Goal: Information Seeking & Learning: Learn about a topic

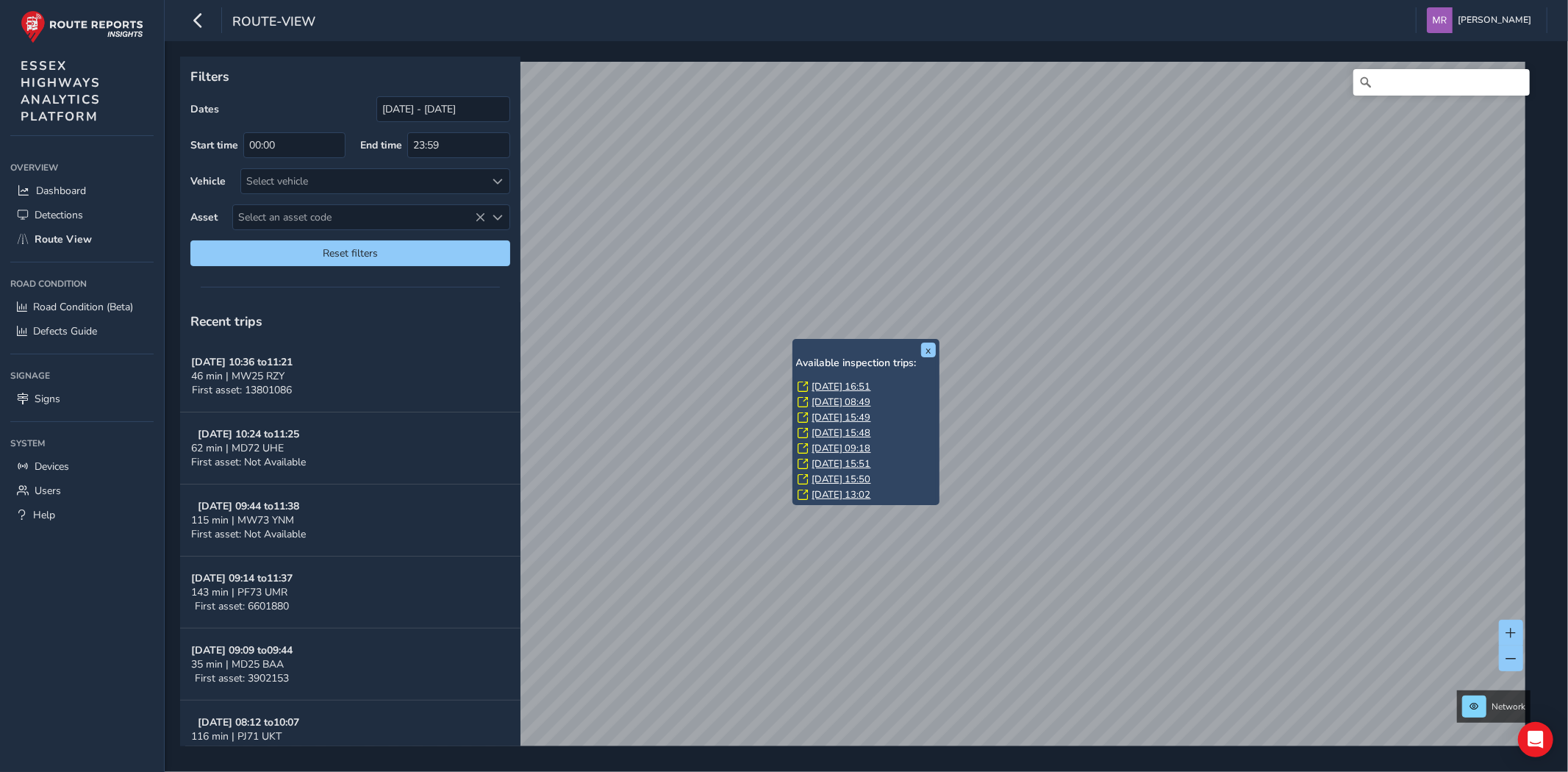
click at [847, 386] on link "[DATE] 16:51" at bounding box center [842, 387] width 59 height 13
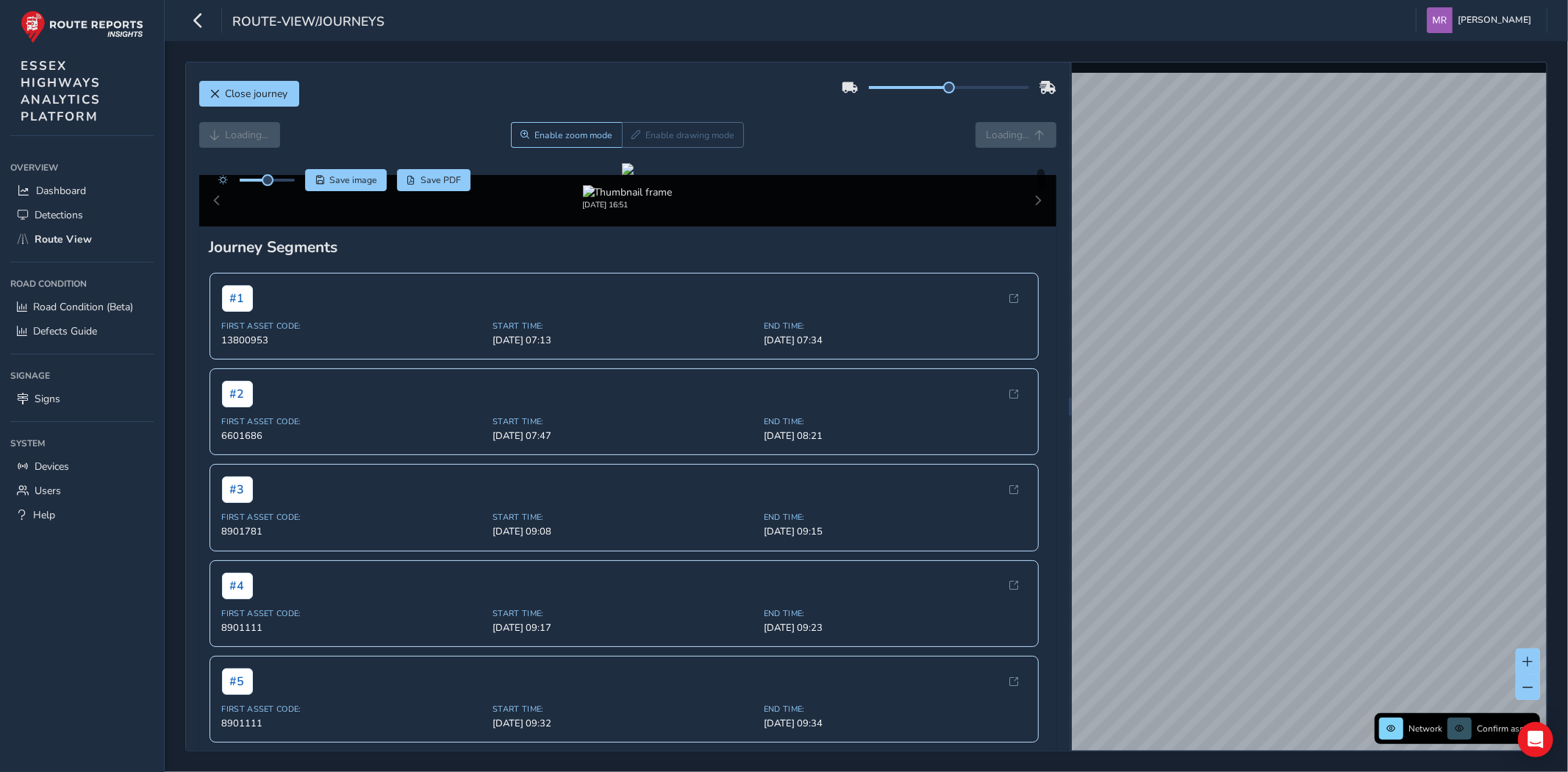
click at [252, 135] on div "Loading... Enable zoom mode Enable drawing mode Loading..." at bounding box center [627, 135] width 857 height 26
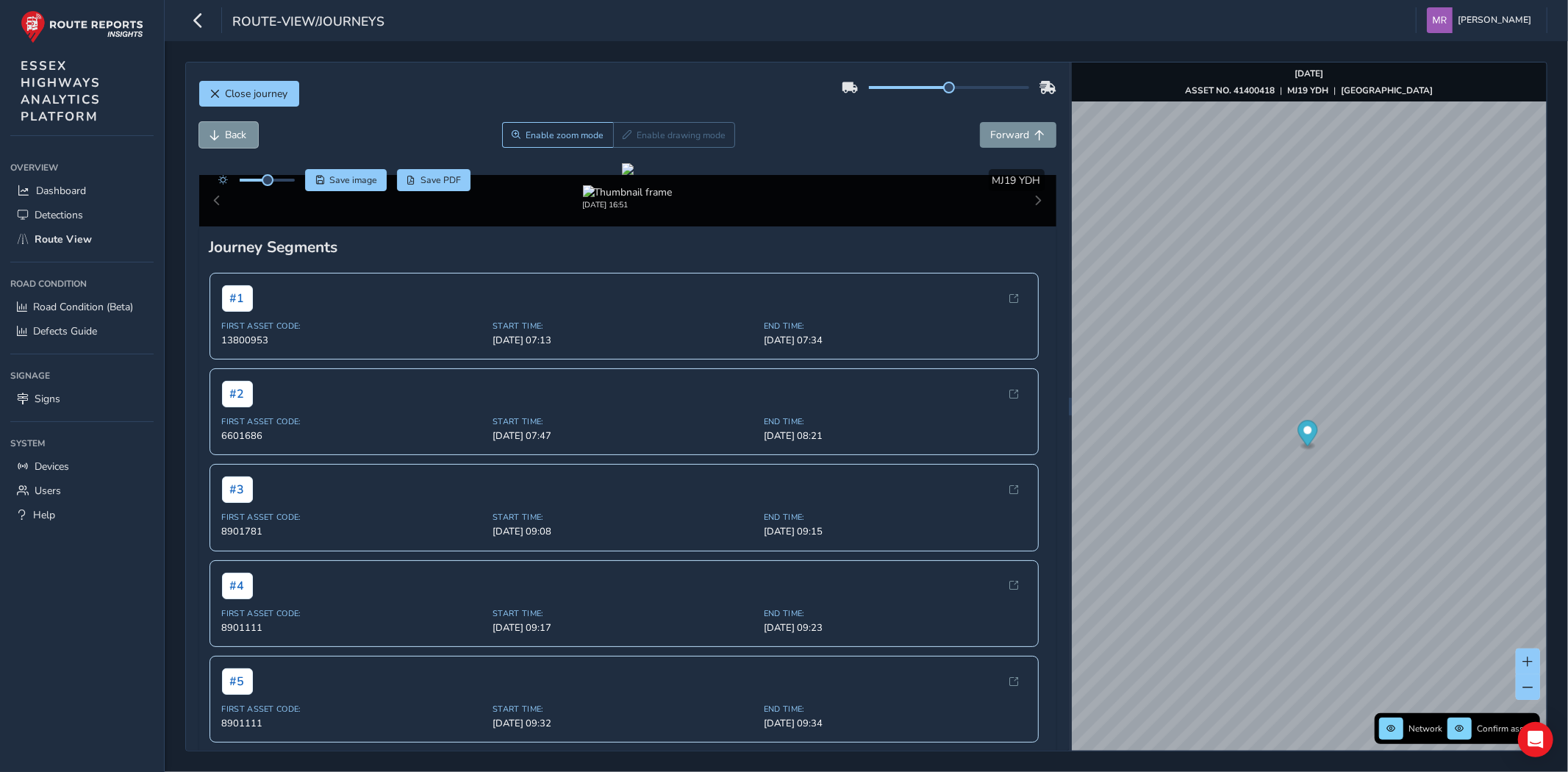
click at [252, 135] on button "Back" at bounding box center [228, 135] width 59 height 26
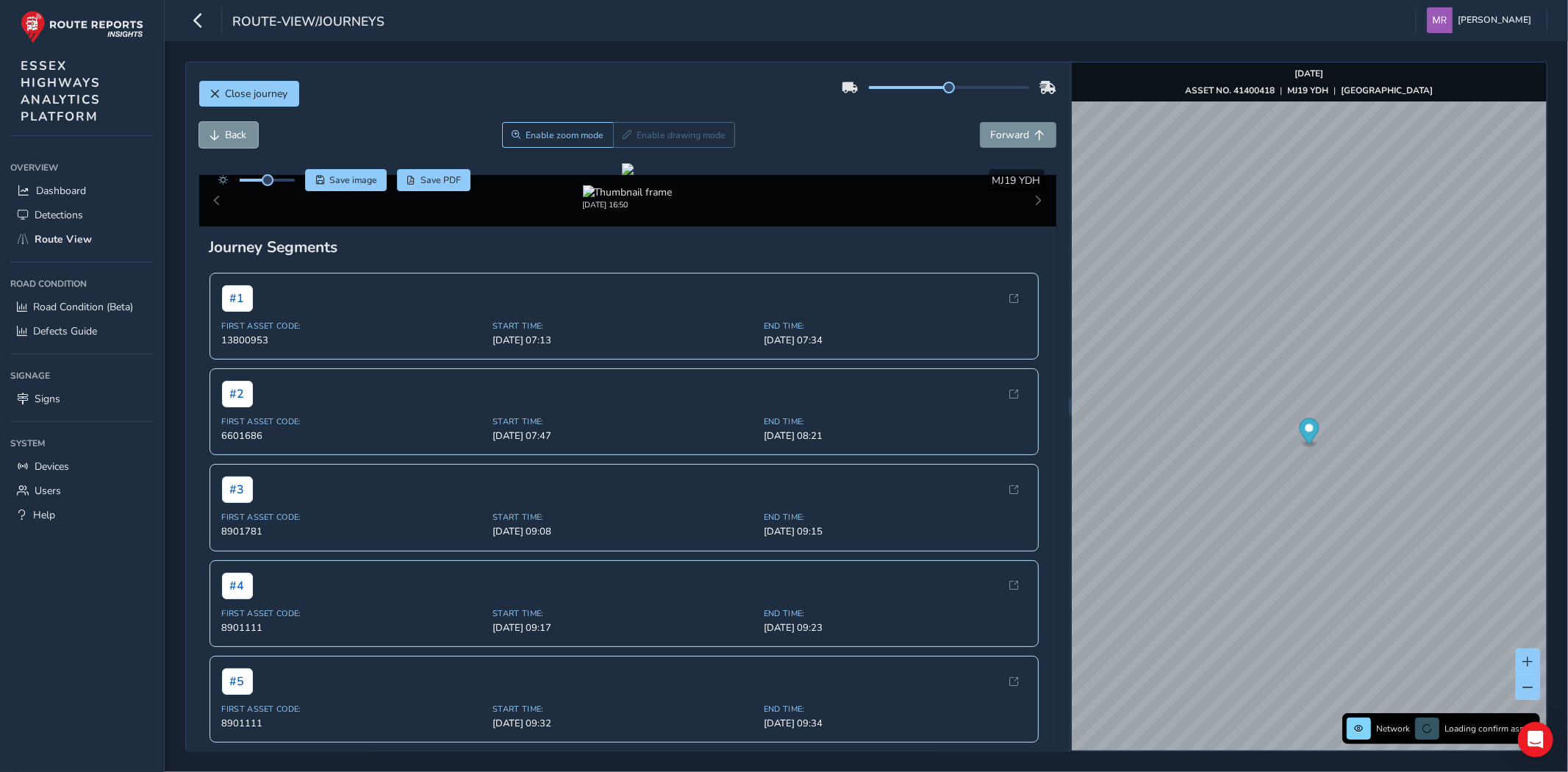
click at [252, 135] on button "Back" at bounding box center [228, 135] width 59 height 26
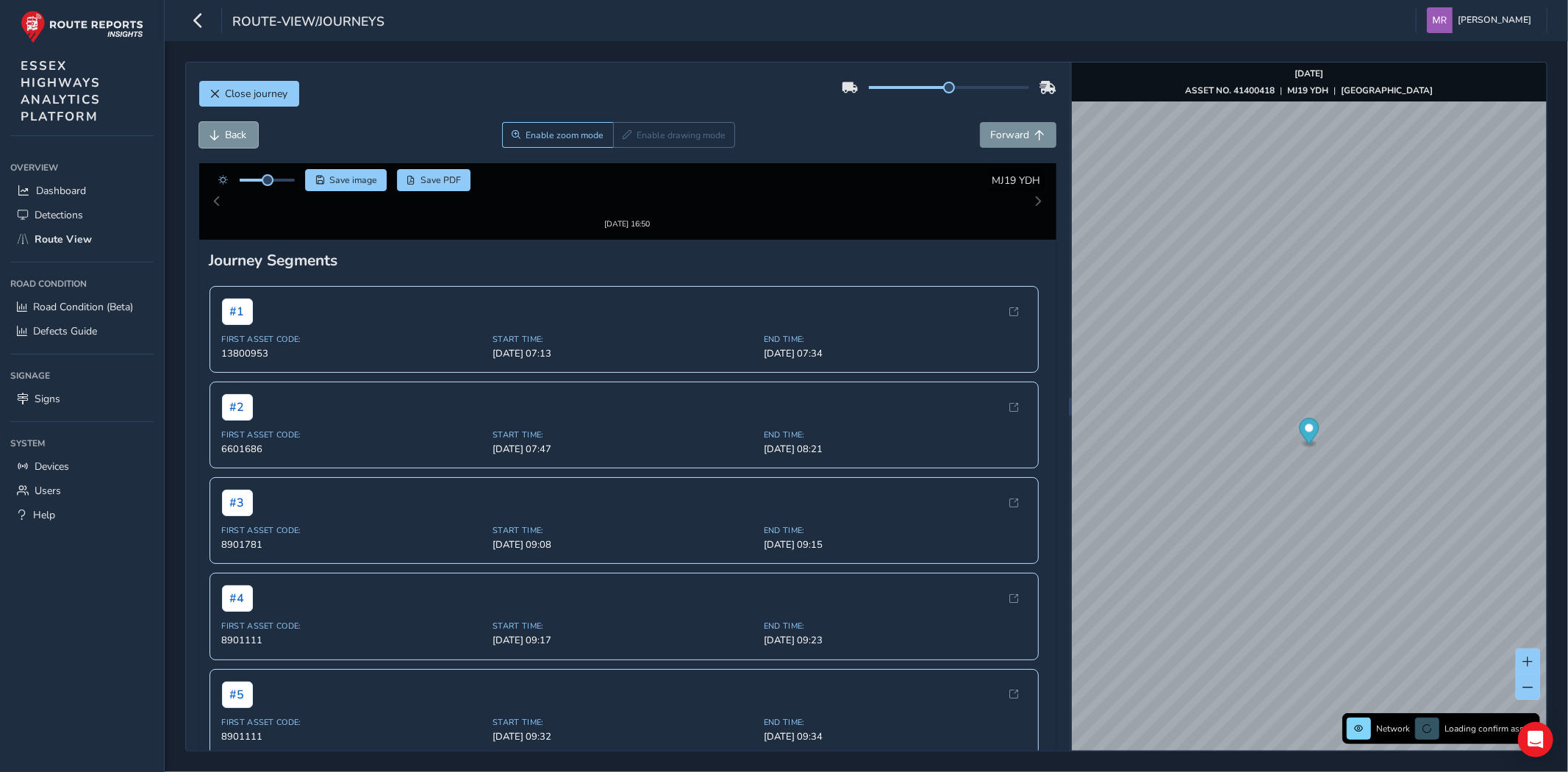
click at [252, 135] on button "Back" at bounding box center [228, 135] width 59 height 26
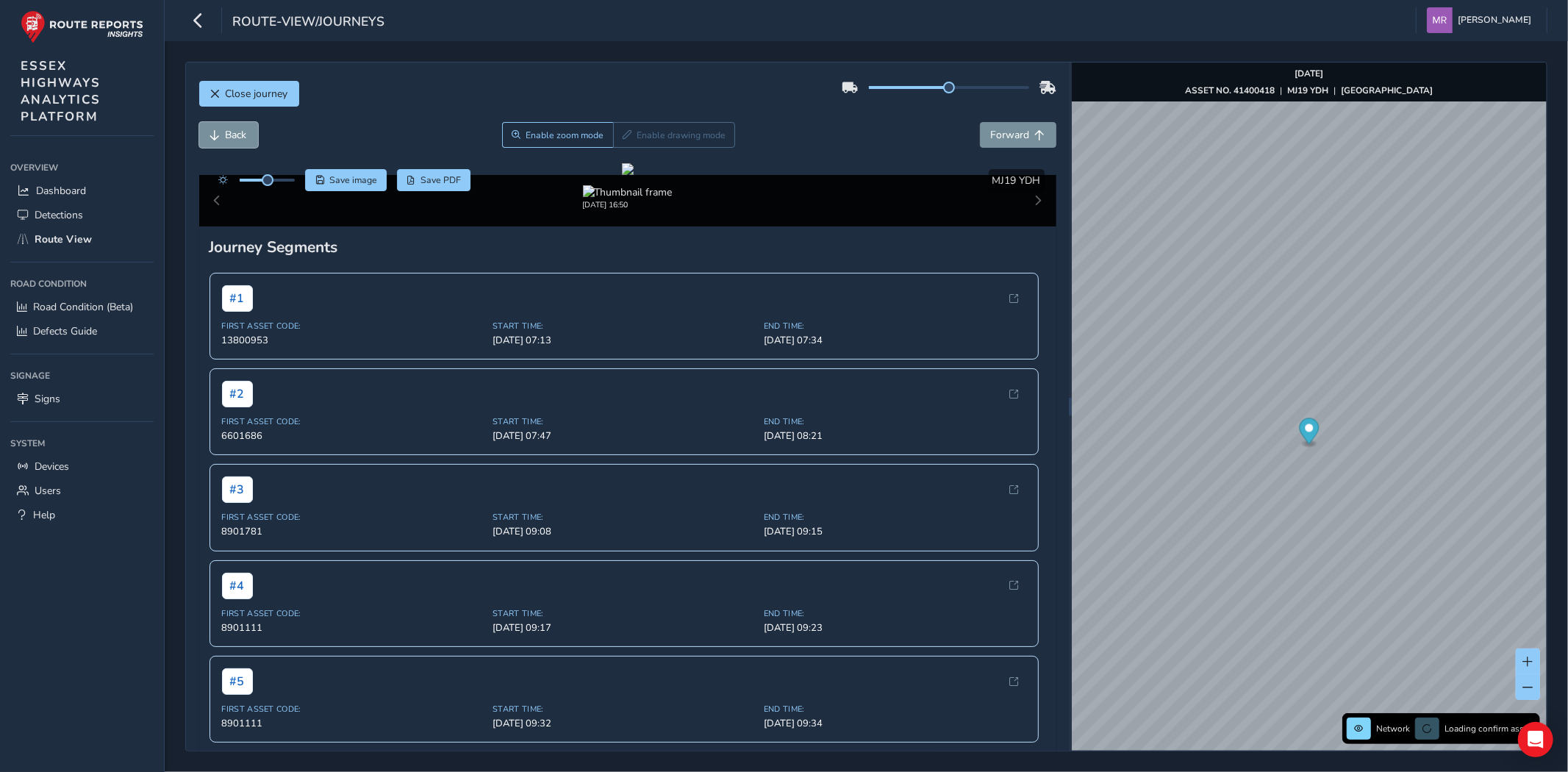
click at [252, 135] on button "Back" at bounding box center [228, 135] width 59 height 26
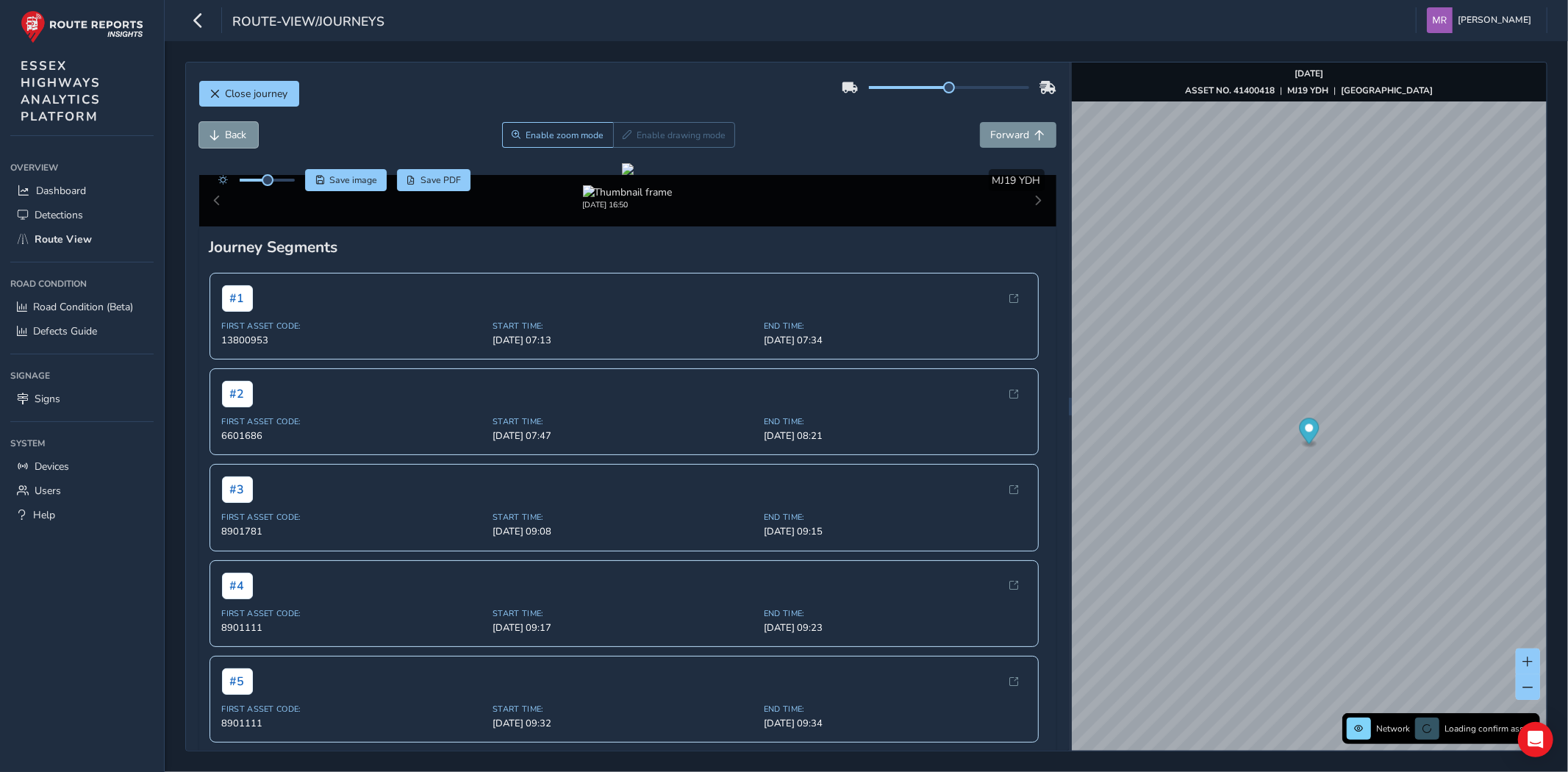
click at [252, 135] on button "Back" at bounding box center [228, 135] width 59 height 26
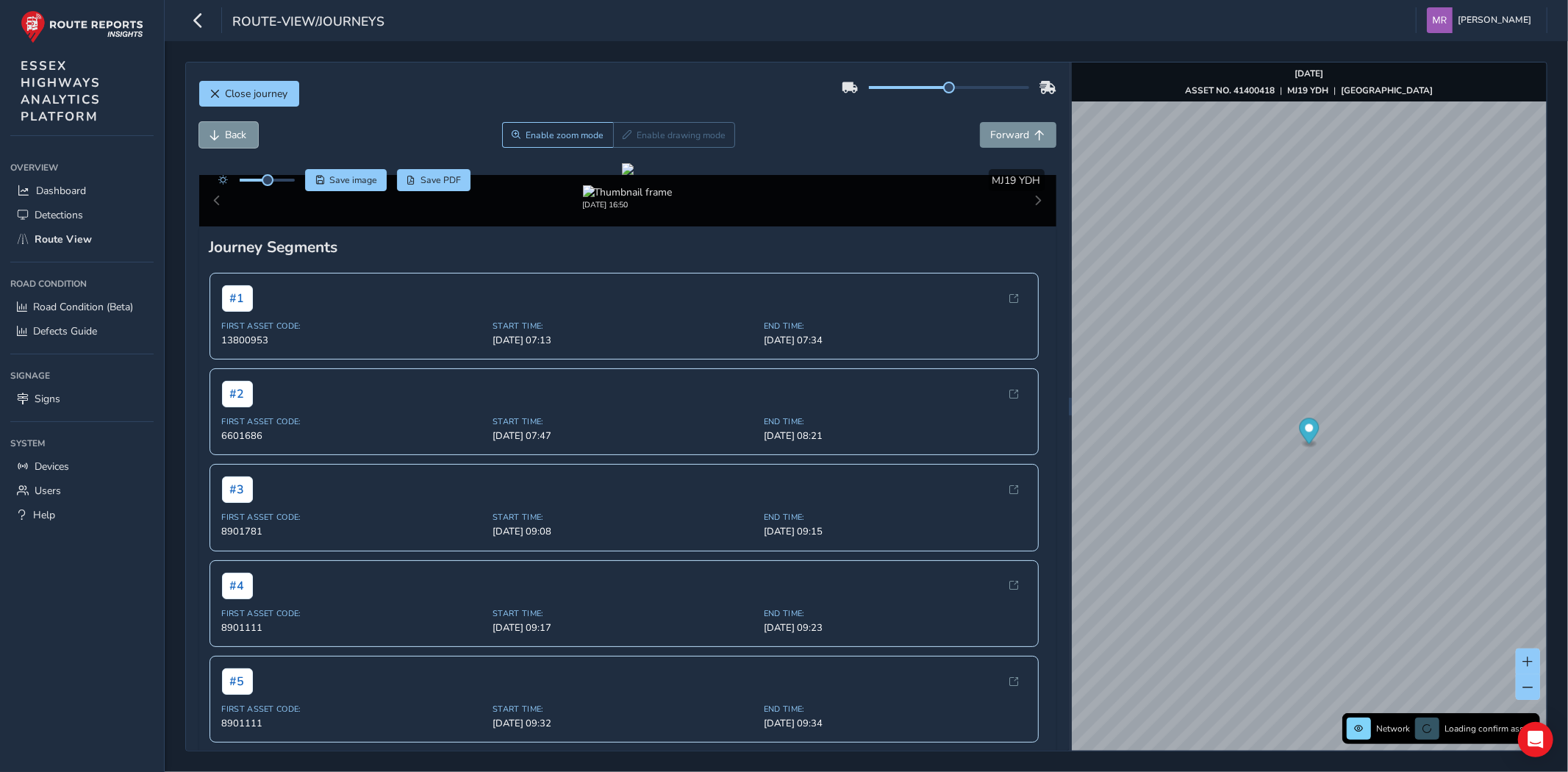
click at [252, 135] on button "Back" at bounding box center [228, 135] width 59 height 26
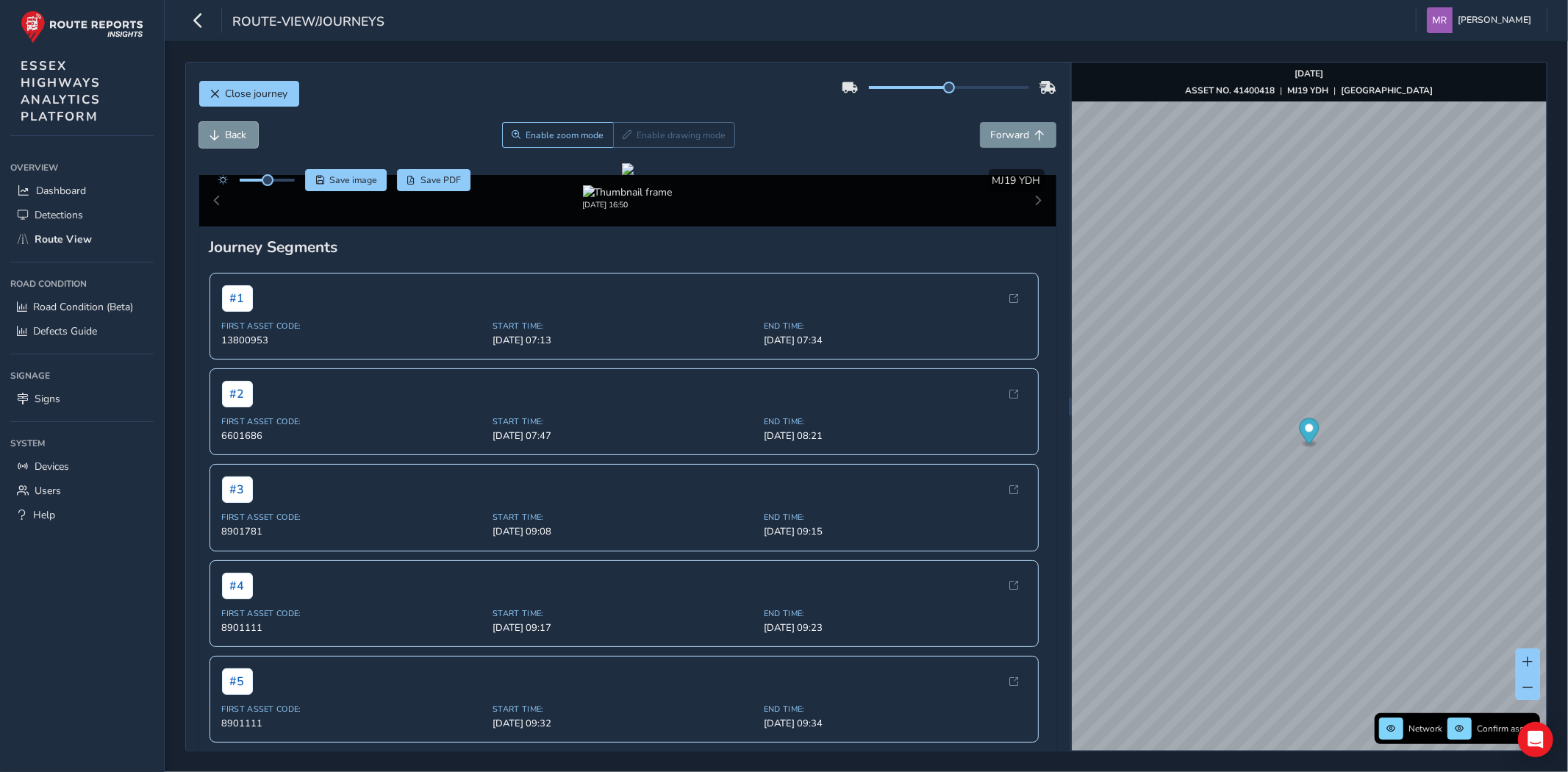
click at [252, 135] on button "Back" at bounding box center [228, 135] width 59 height 26
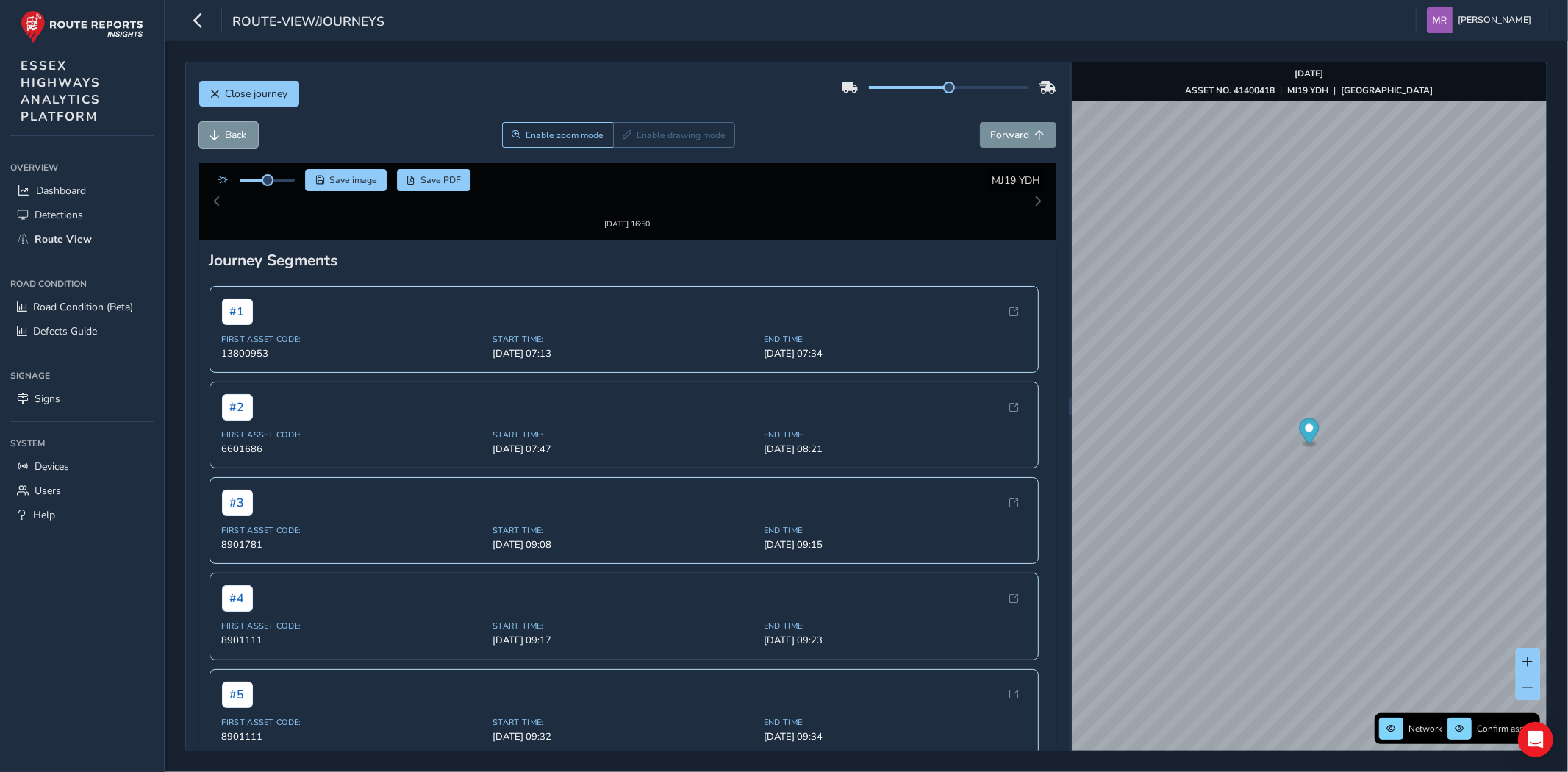
click at [252, 135] on button "Back" at bounding box center [228, 135] width 59 height 26
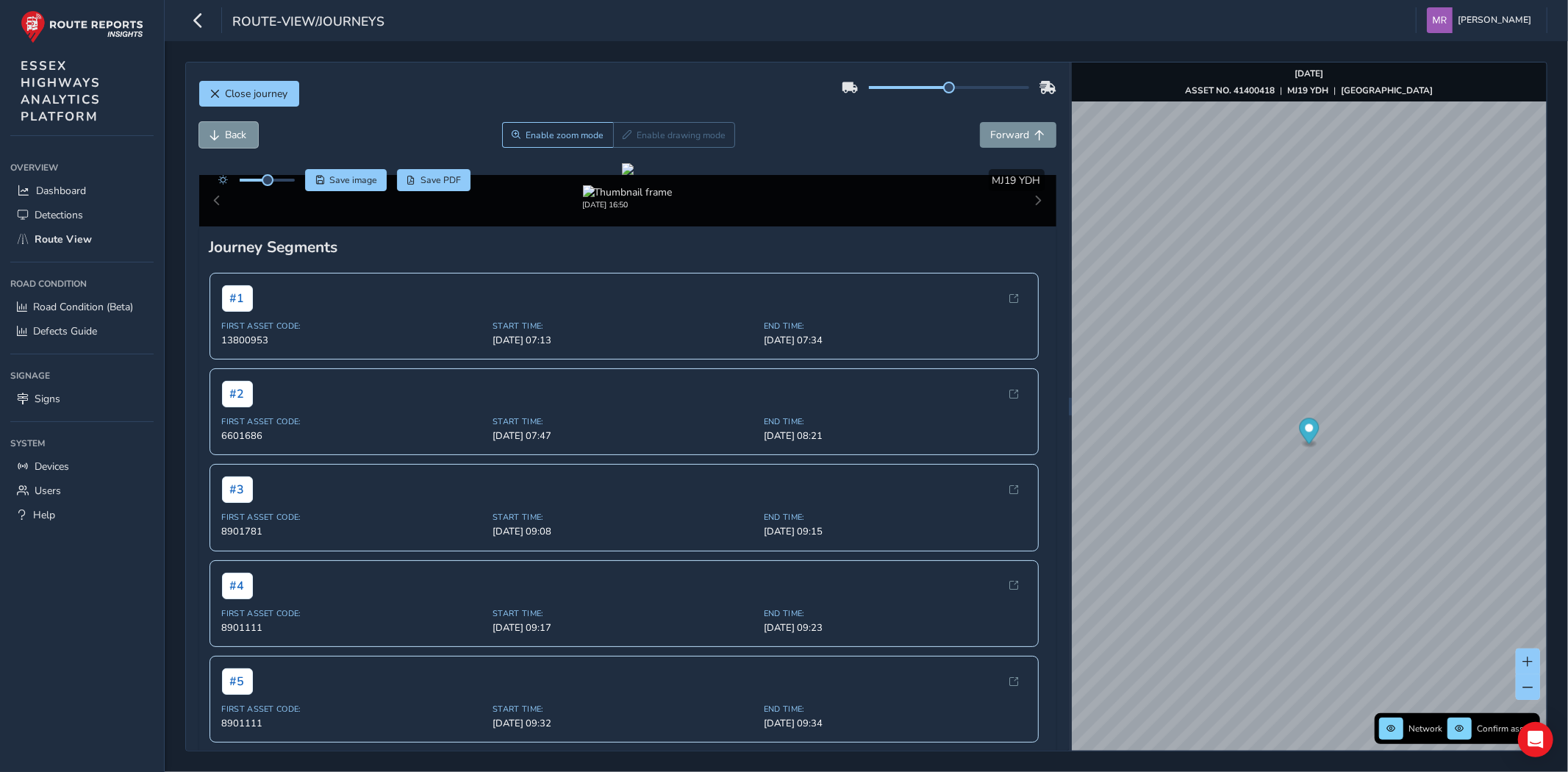
click at [252, 135] on button "Back" at bounding box center [228, 135] width 59 height 26
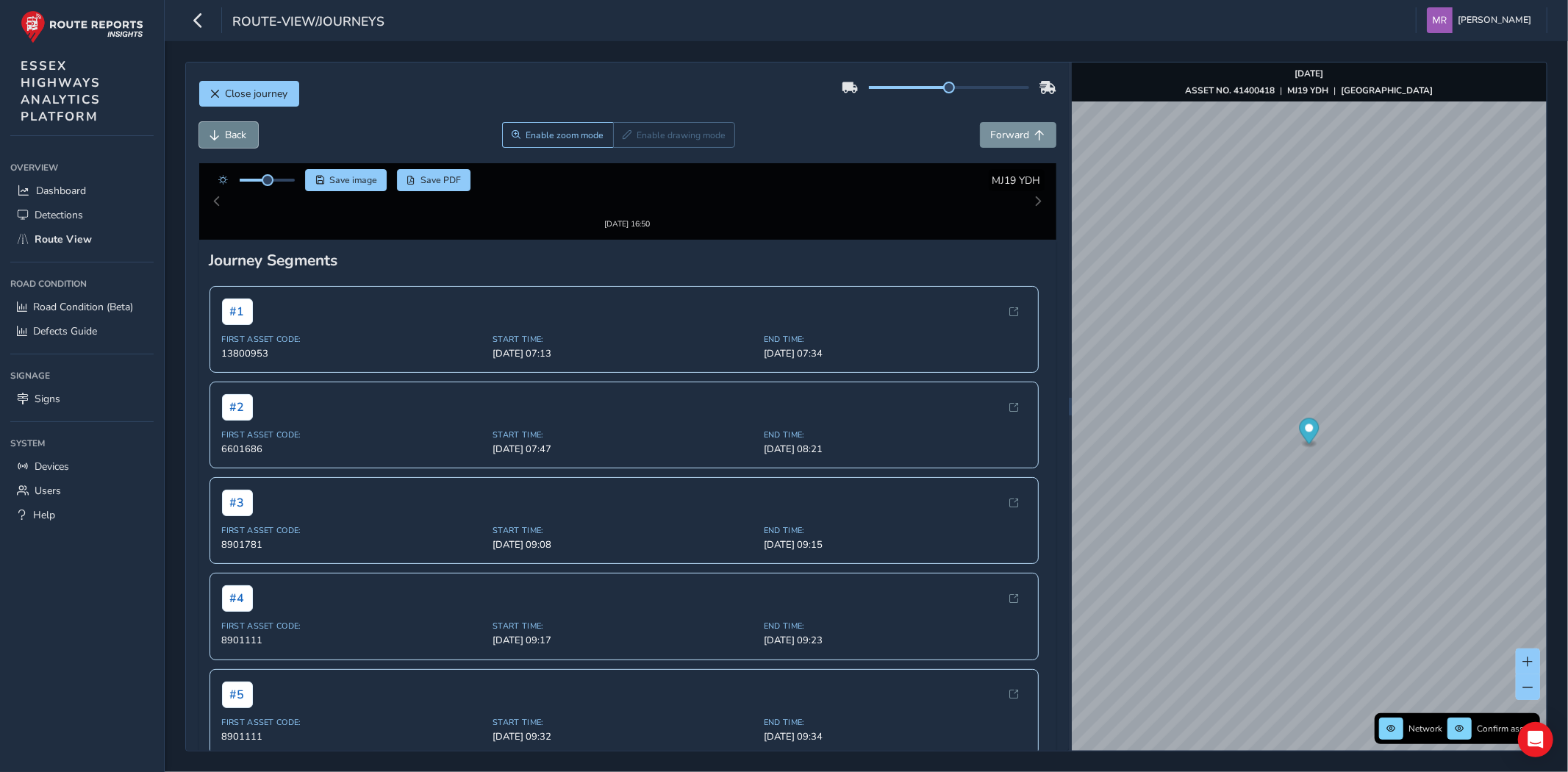
click at [252, 135] on button "Back" at bounding box center [228, 135] width 59 height 26
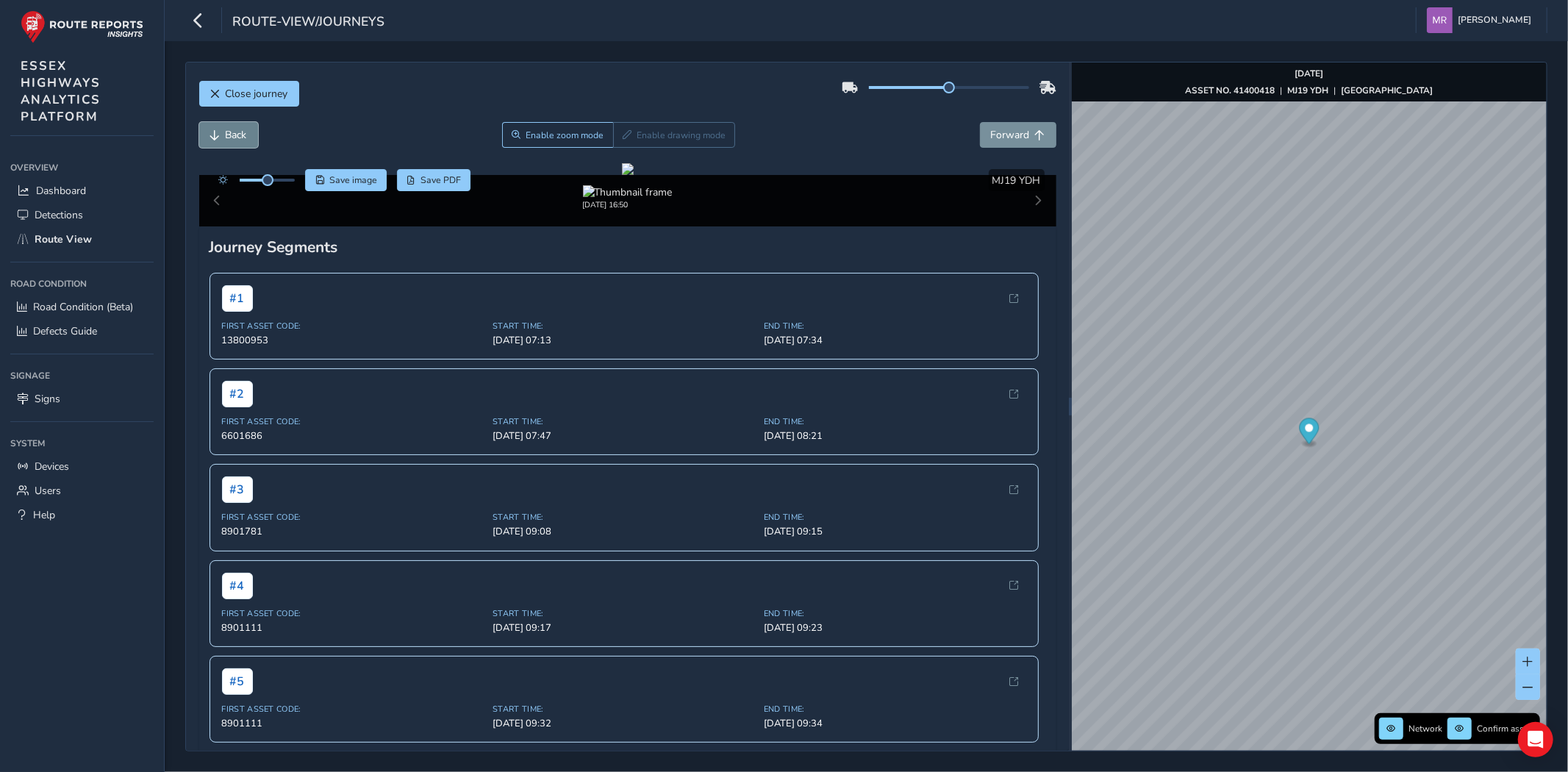
click at [252, 135] on button "Back" at bounding box center [228, 135] width 59 height 26
click at [280, 179] on div at bounding box center [268, 180] width 55 height 3
drag, startPoint x: 285, startPoint y: 182, endPoint x: 298, endPoint y: 186, distance: 13.6
click at [298, 186] on span at bounding box center [294, 180] width 12 height 12
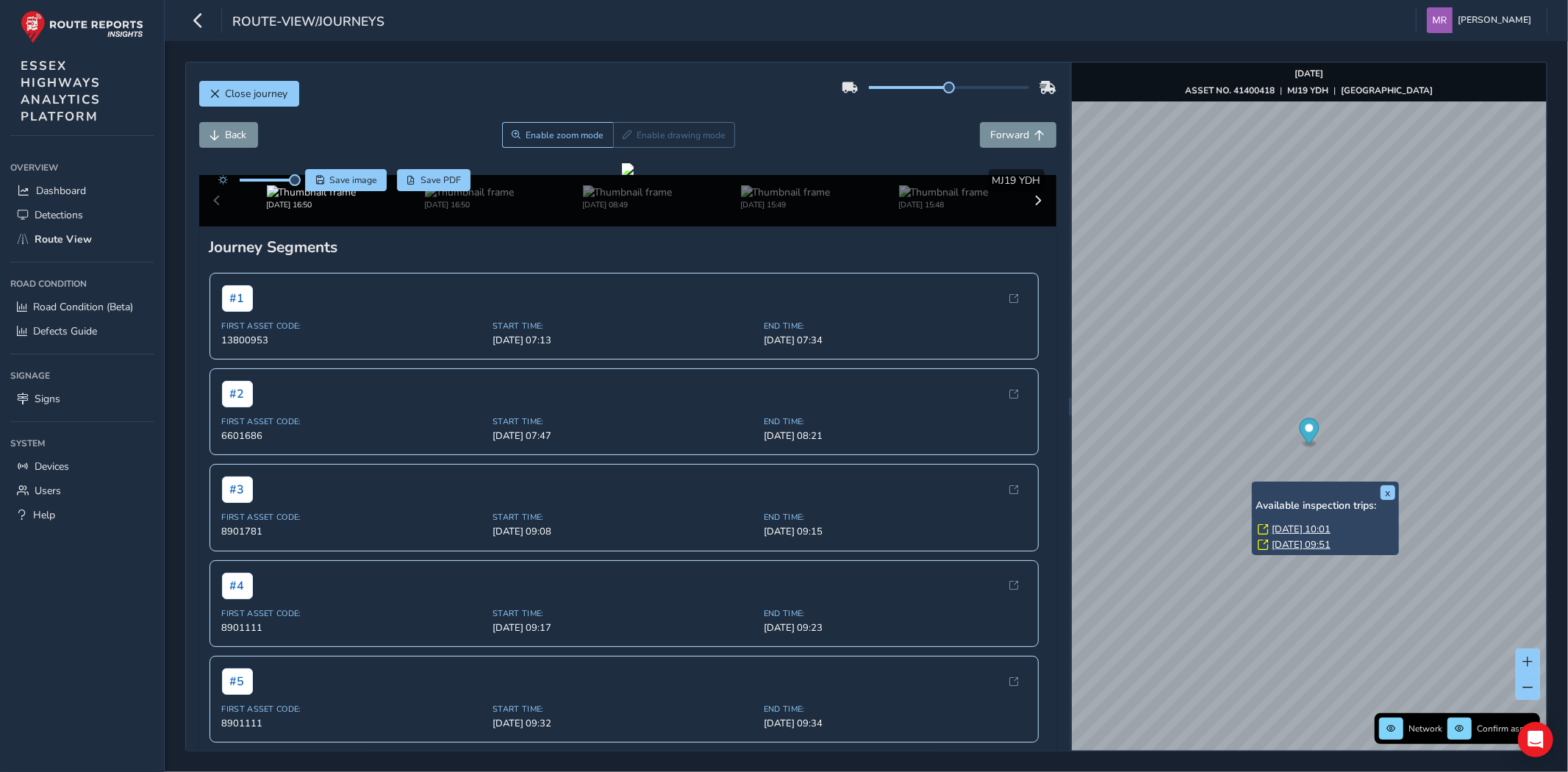
click at [1319, 531] on link "[DATE] 10:01" at bounding box center [1301, 529] width 59 height 13
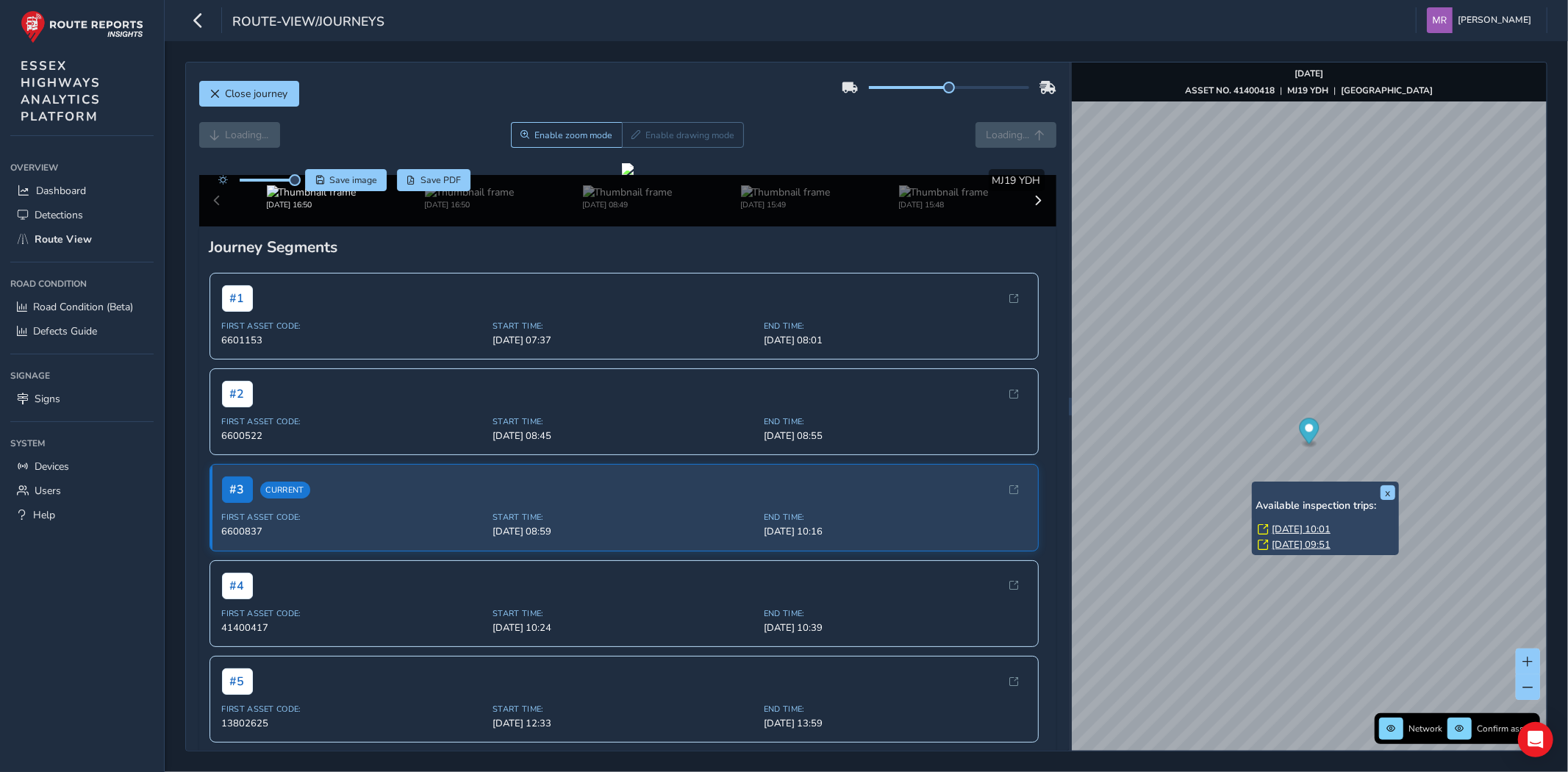
click at [1294, 527] on link "[DATE] 10:01" at bounding box center [1301, 529] width 59 height 13
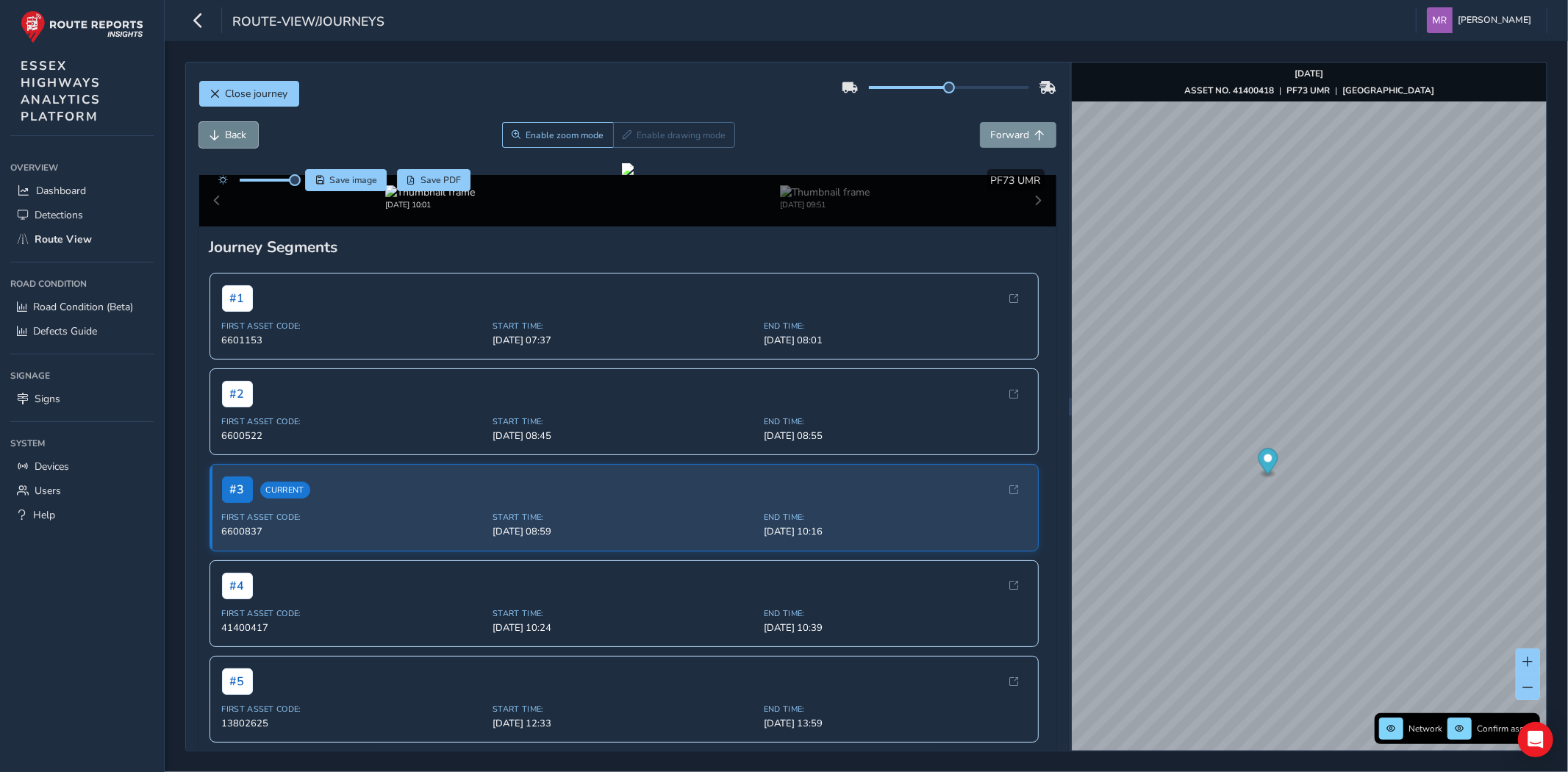
click at [247, 142] on span "Back" at bounding box center [236, 135] width 21 height 14
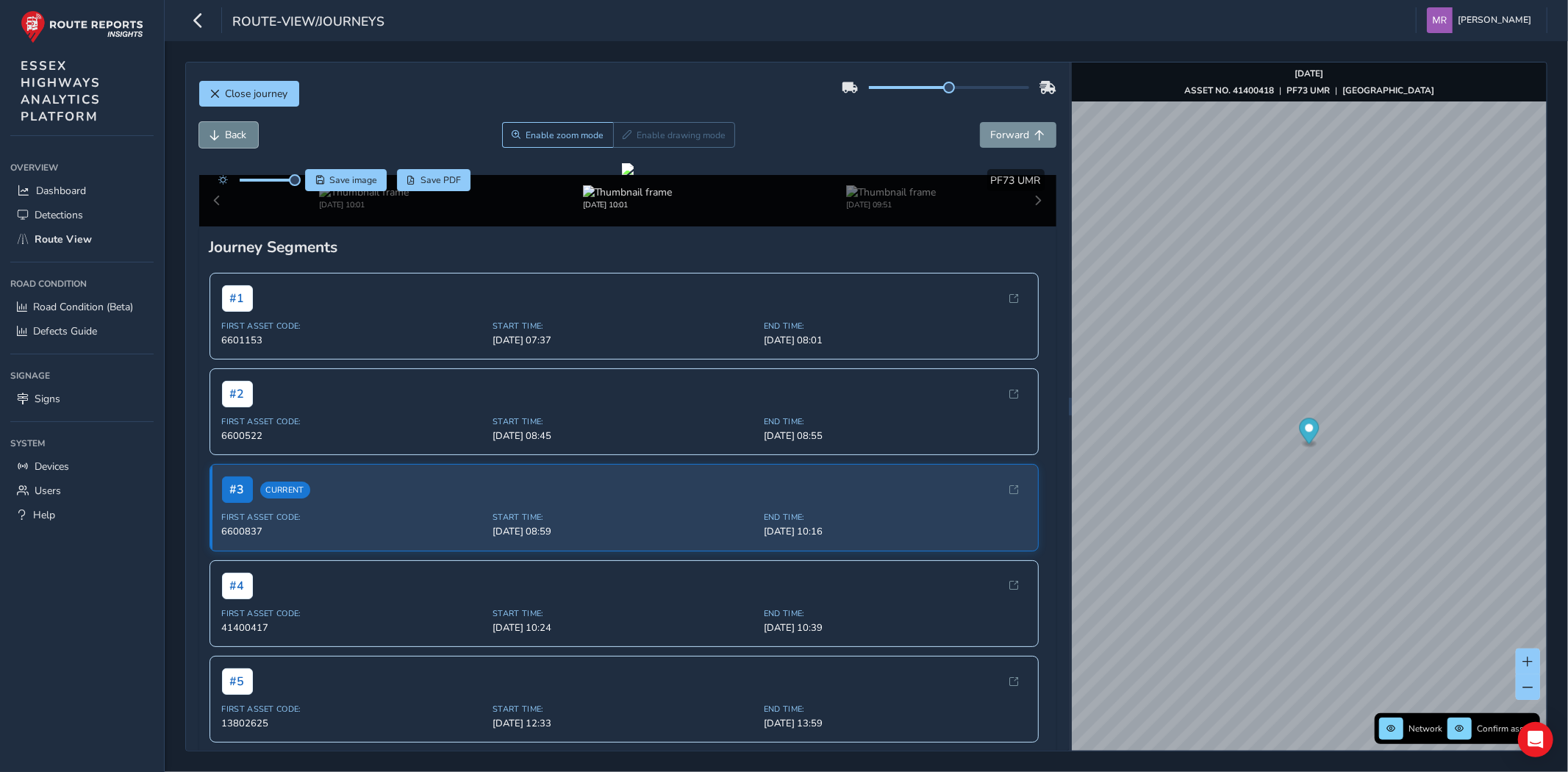
click at [247, 142] on span "Back" at bounding box center [236, 135] width 21 height 14
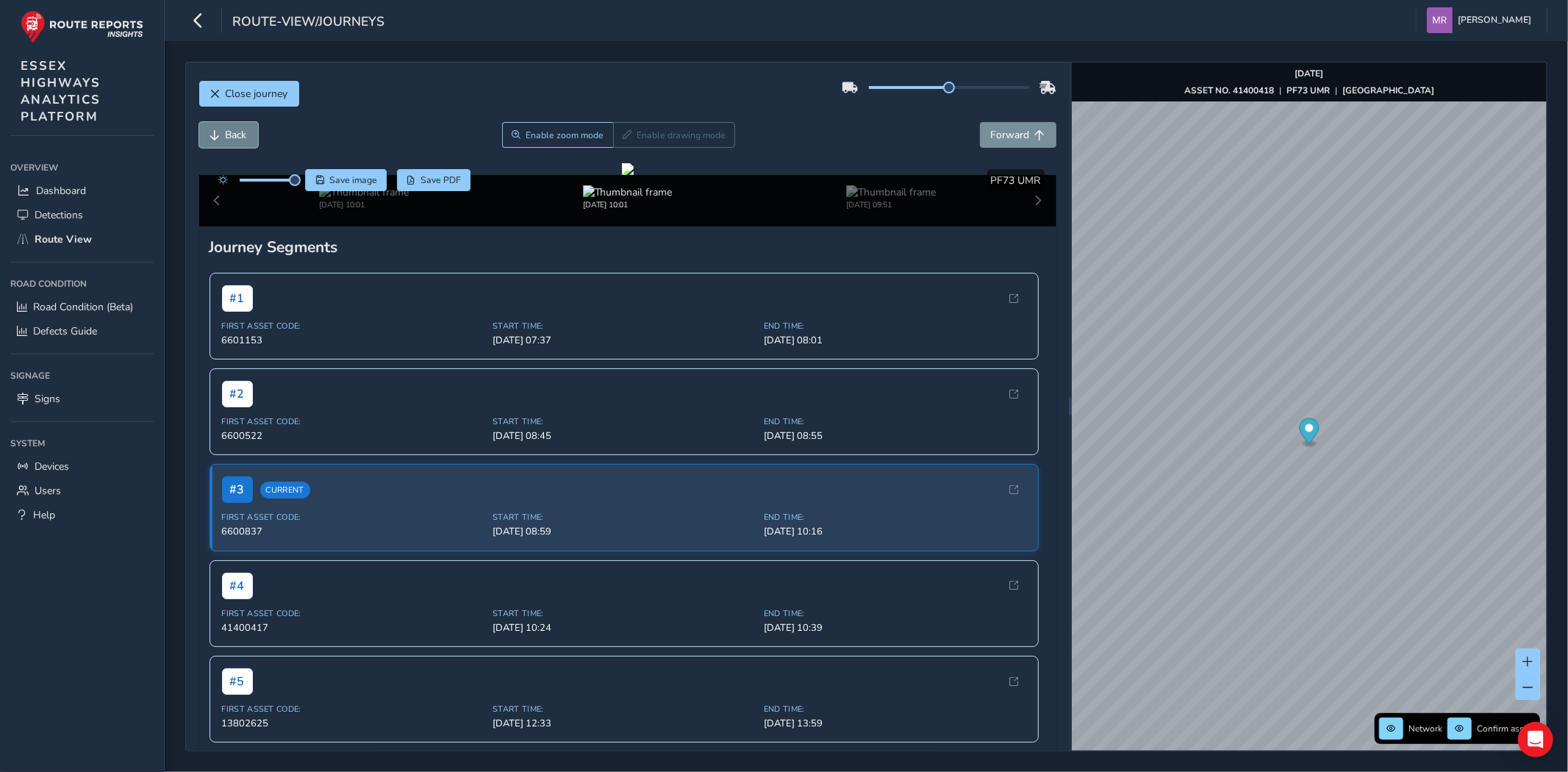
click at [247, 142] on span "Back" at bounding box center [236, 135] width 21 height 14
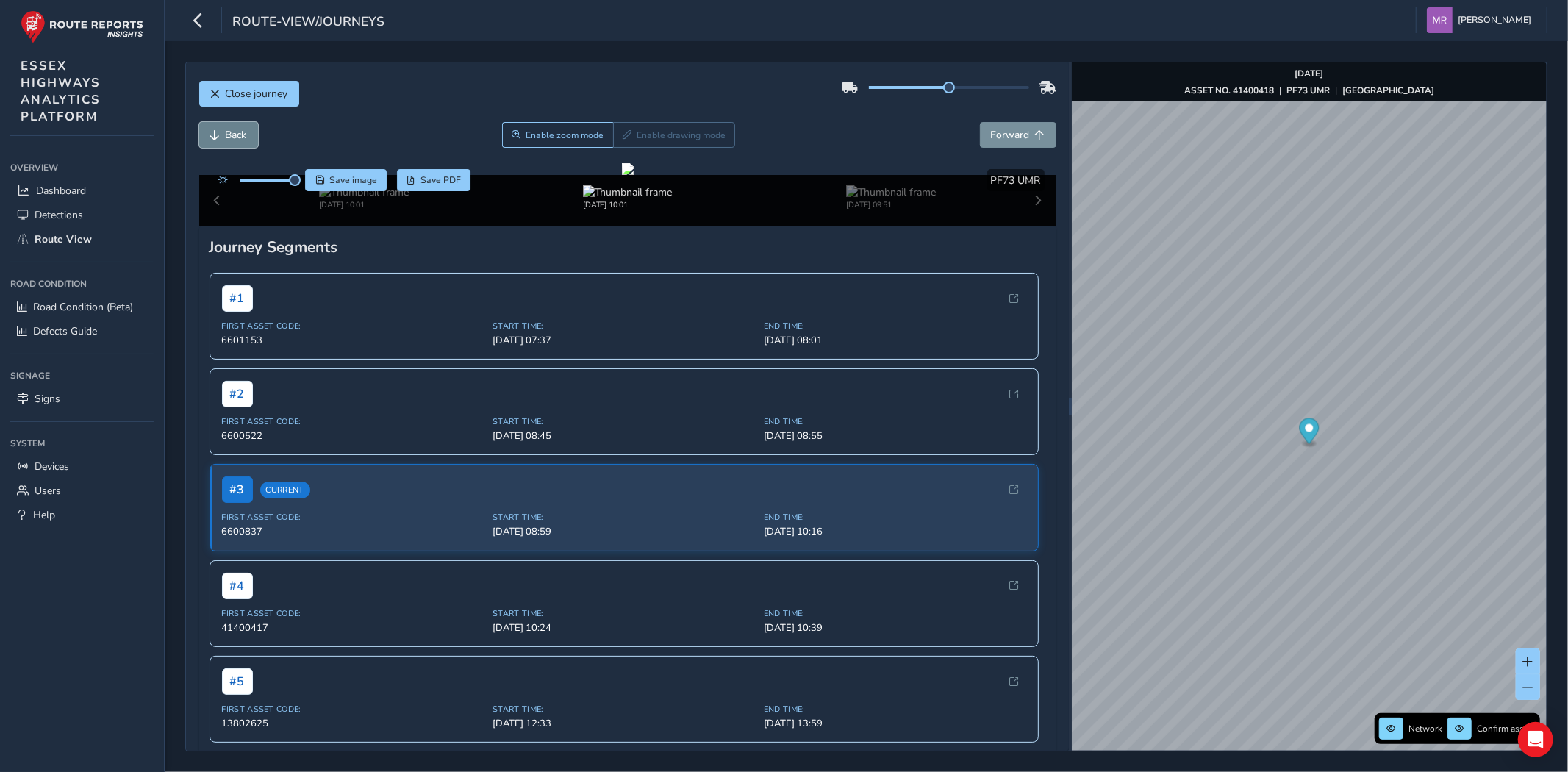
click at [247, 142] on span "Back" at bounding box center [236, 135] width 21 height 14
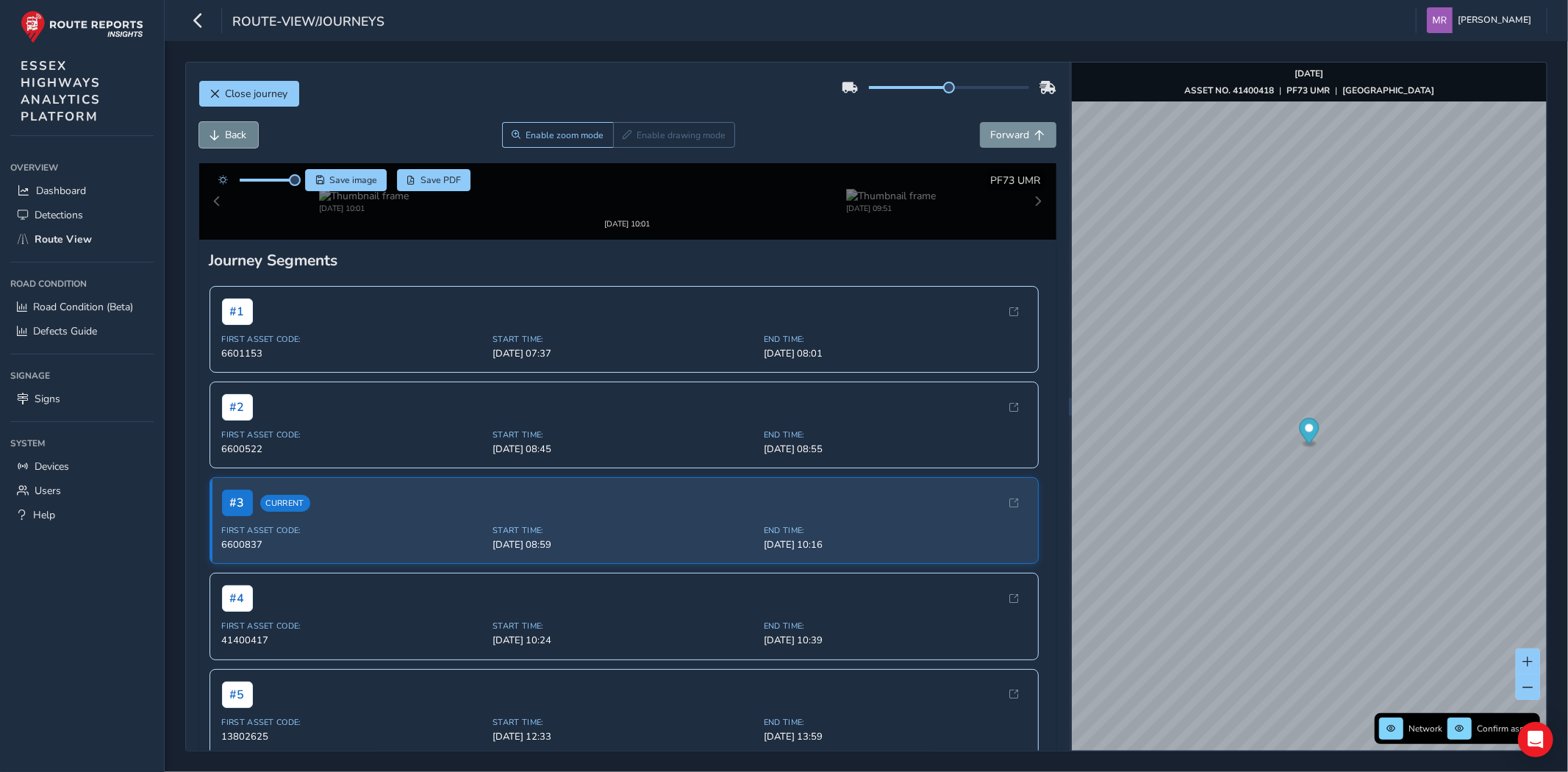
click at [247, 142] on span "Back" at bounding box center [236, 135] width 21 height 14
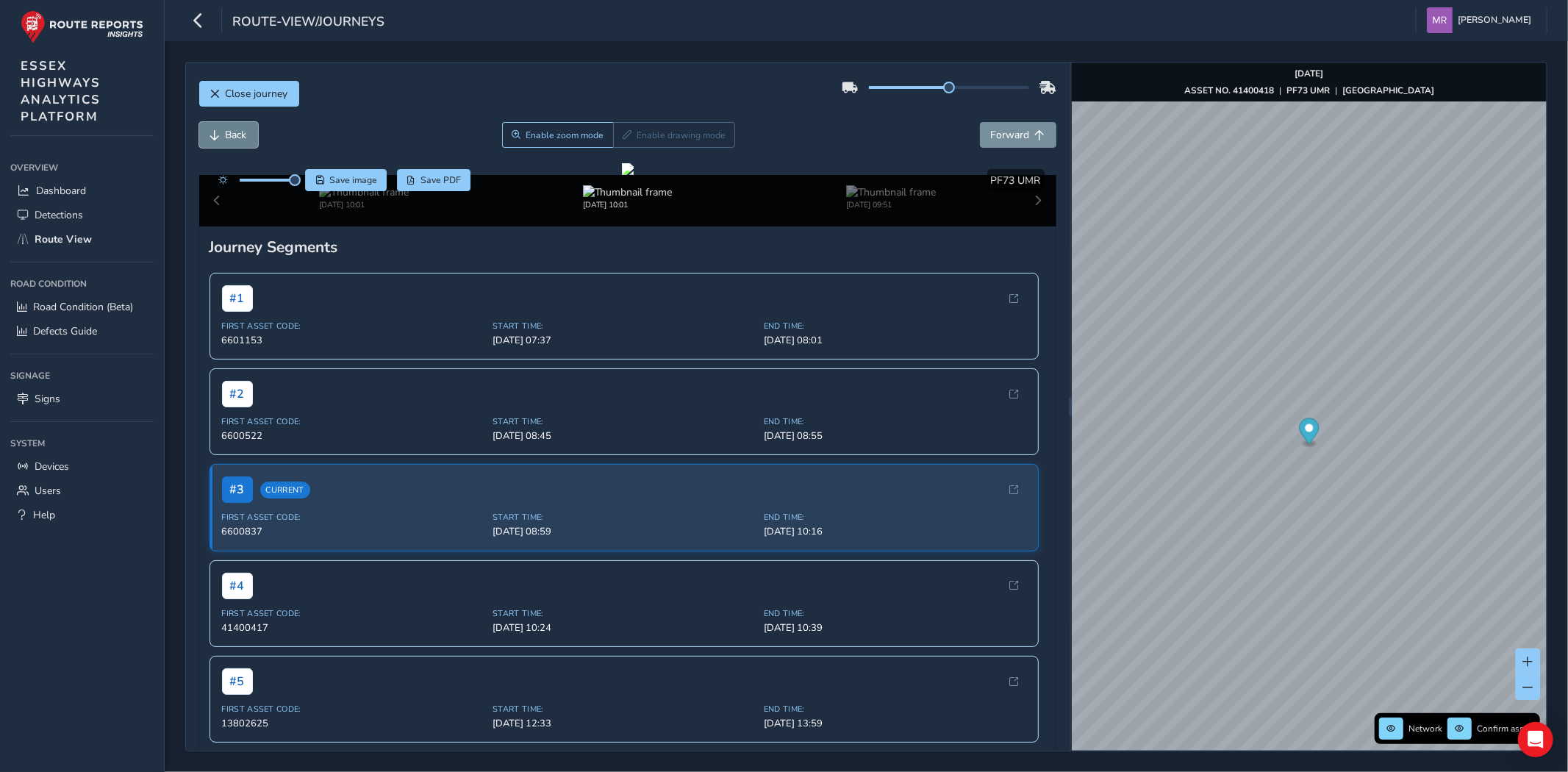
click at [247, 142] on span "Back" at bounding box center [236, 135] width 21 height 14
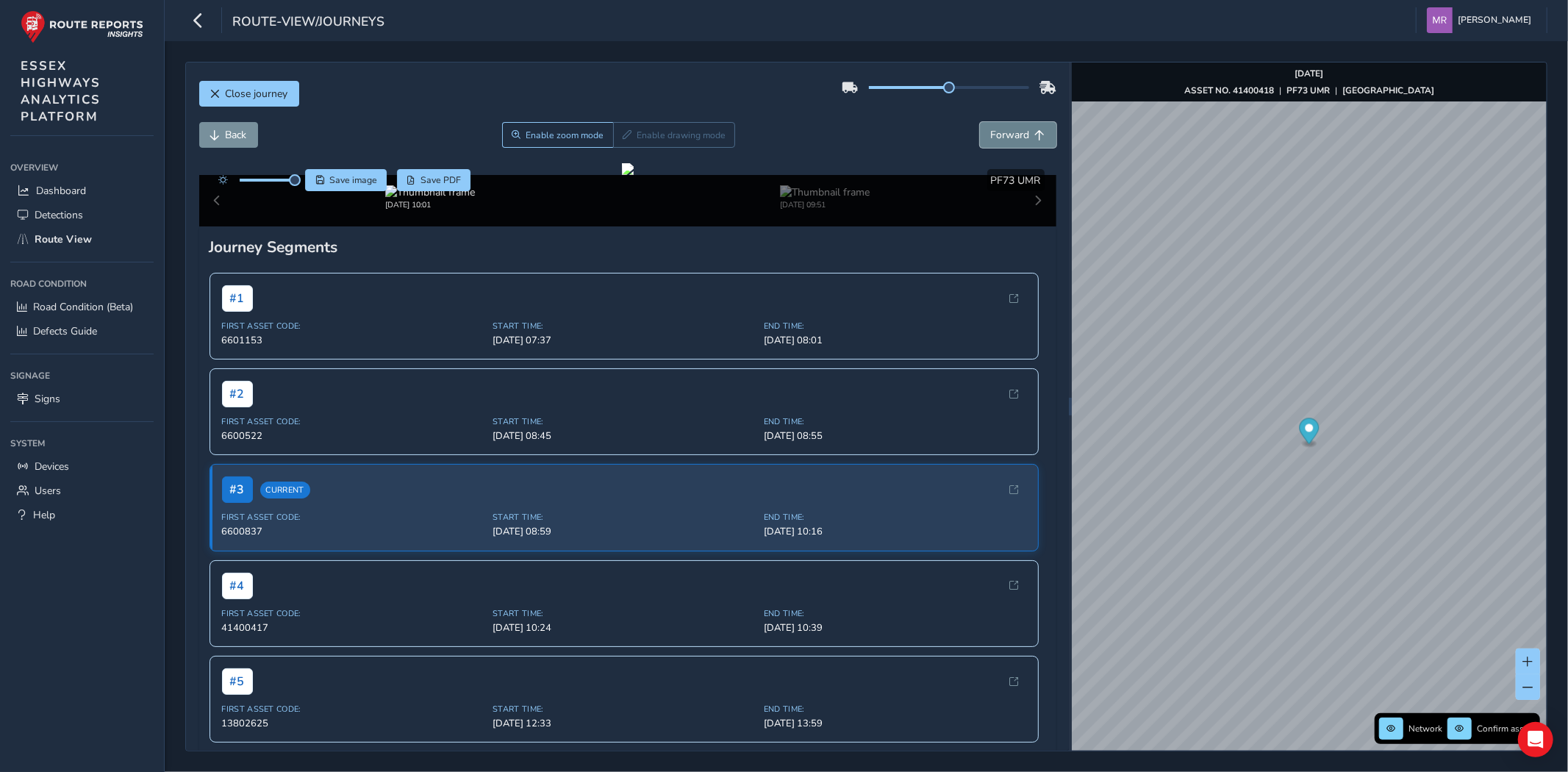
click at [998, 129] on span "Forward" at bounding box center [1010, 135] width 39 height 14
click at [1008, 129] on span "Forward" at bounding box center [1010, 135] width 39 height 14
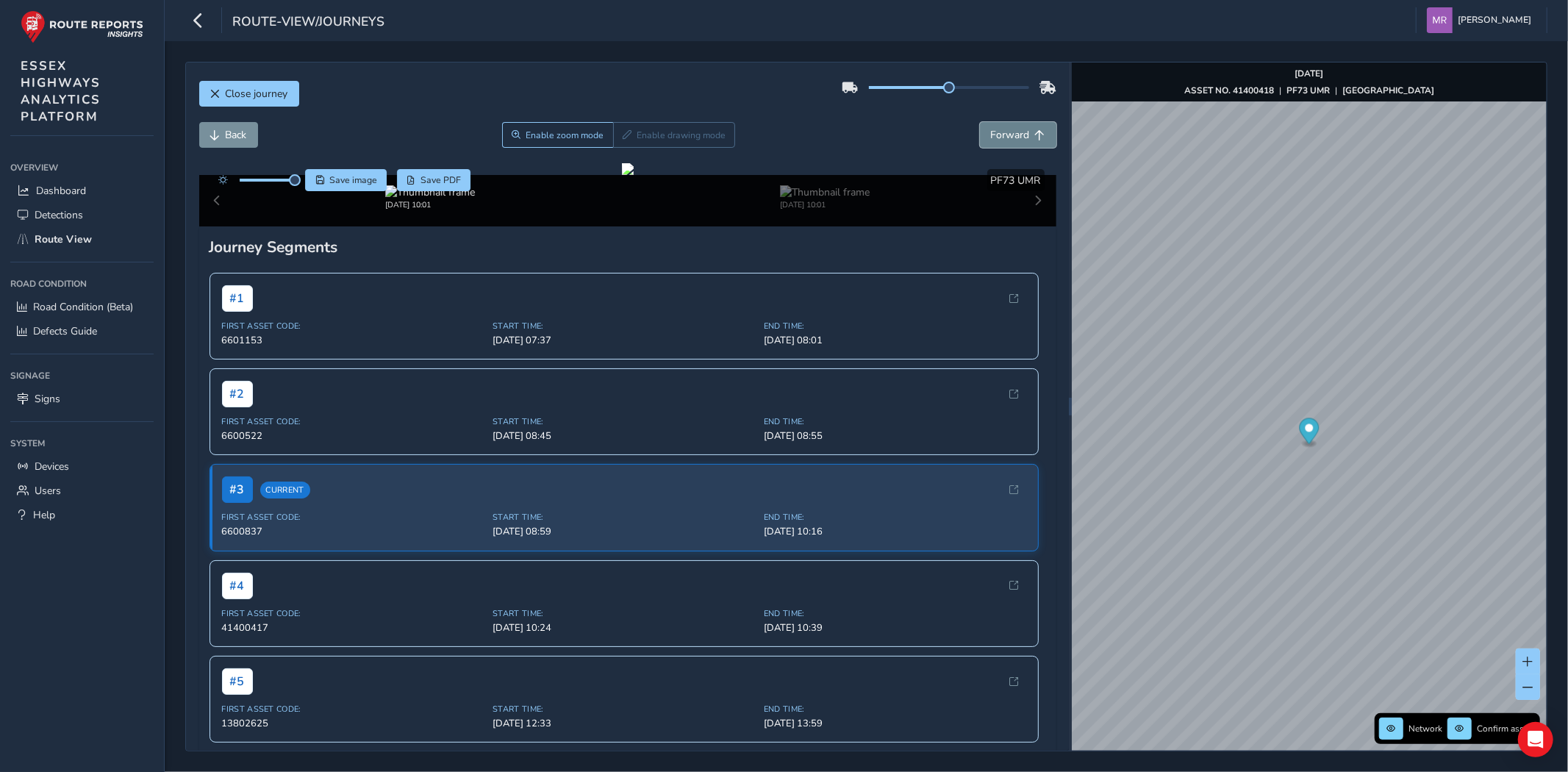
click at [1008, 129] on span "Forward" at bounding box center [1010, 135] width 39 height 14
click at [991, 137] on span "Forward" at bounding box center [1010, 135] width 39 height 14
click at [222, 103] on button "Close journey" at bounding box center [249, 93] width 100 height 26
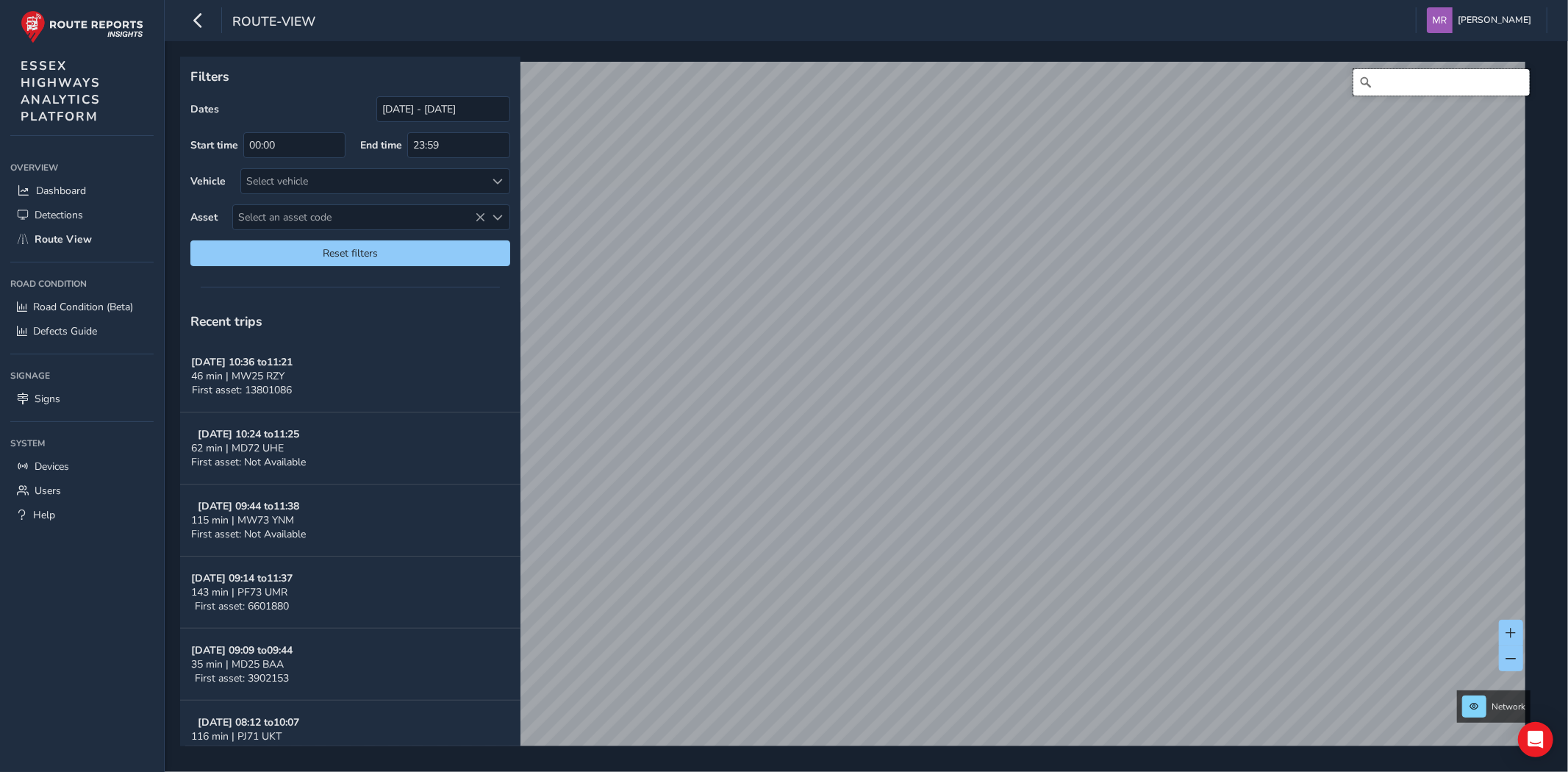
click at [1405, 77] on input "Search" at bounding box center [1442, 83] width 177 height 27
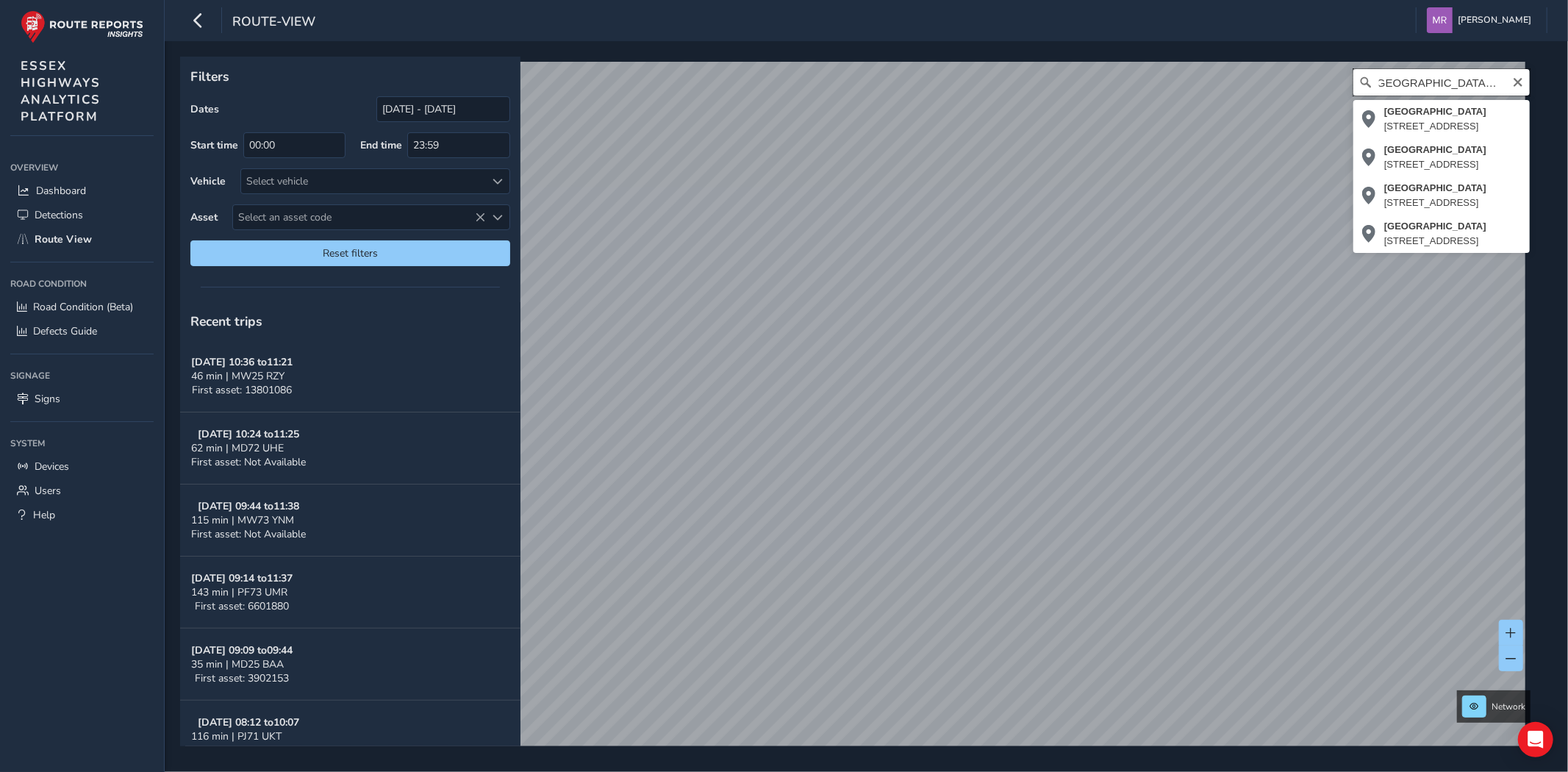
scroll to position [0, 11]
type input "[STREET_ADDRESS]"
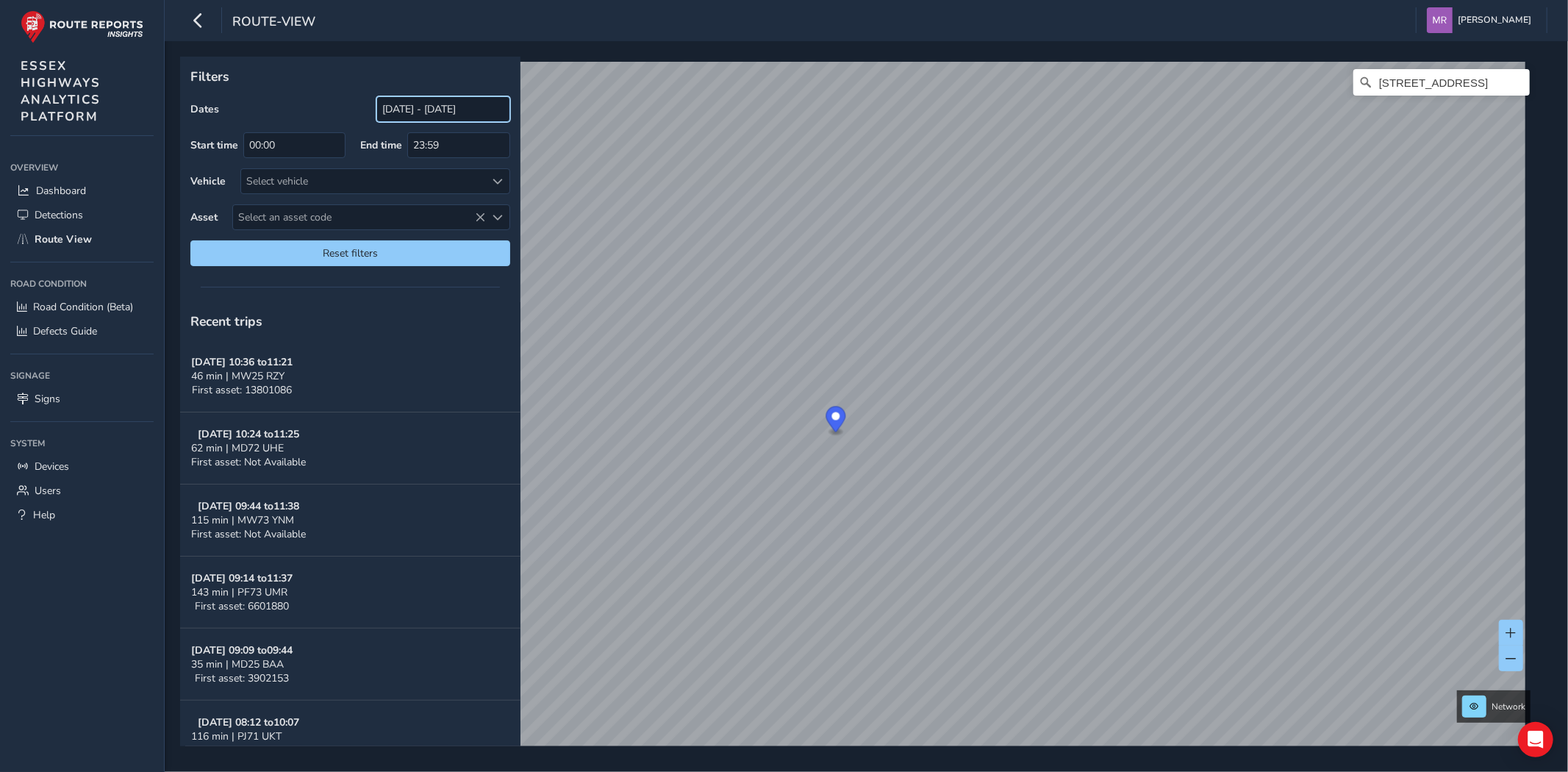
click at [428, 115] on input "[DATE] - [DATE]" at bounding box center [443, 109] width 134 height 26
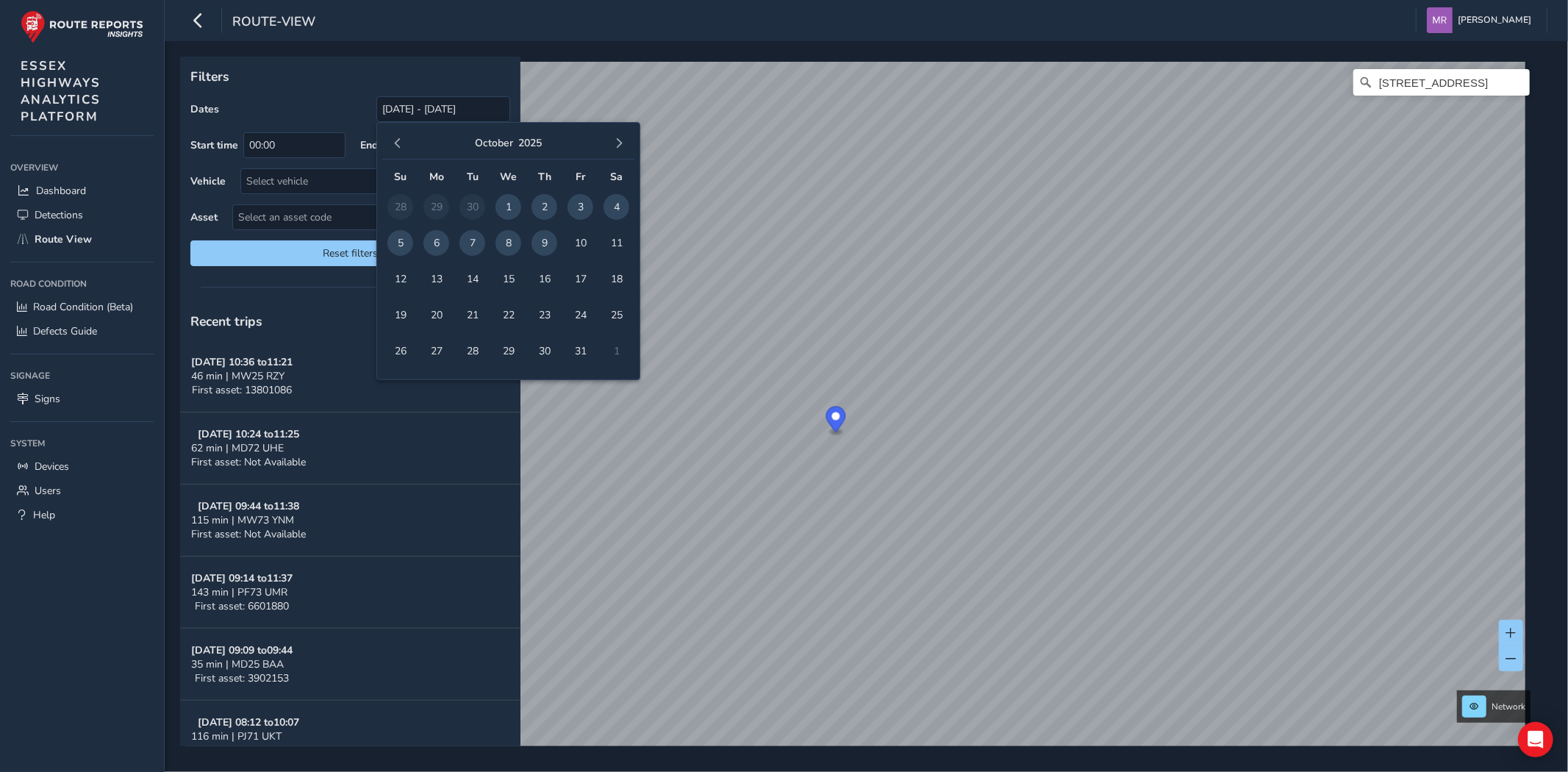
click at [547, 245] on span "9" at bounding box center [544, 243] width 26 height 26
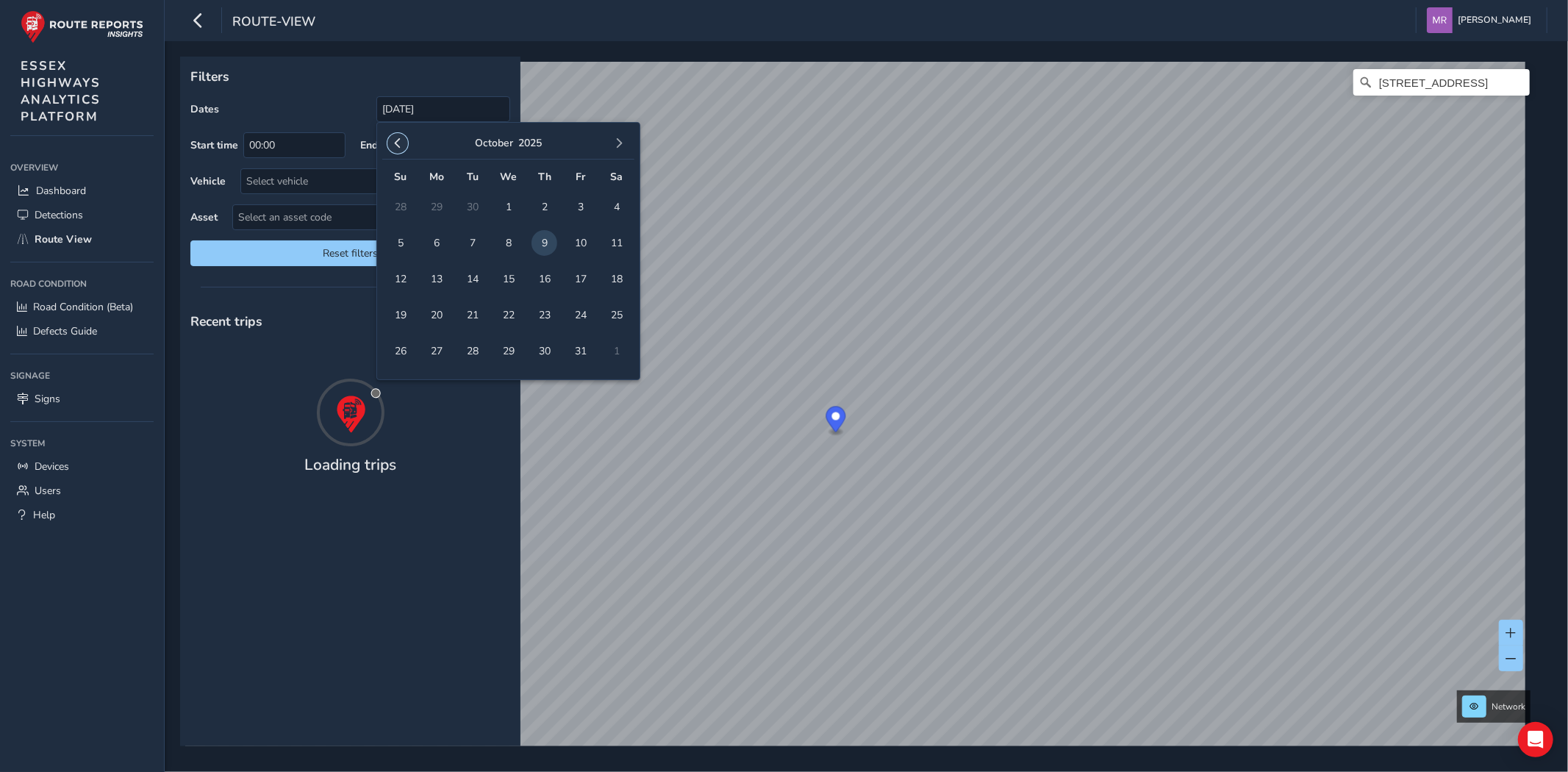
click at [402, 140] on span "button" at bounding box center [398, 143] width 10 height 10
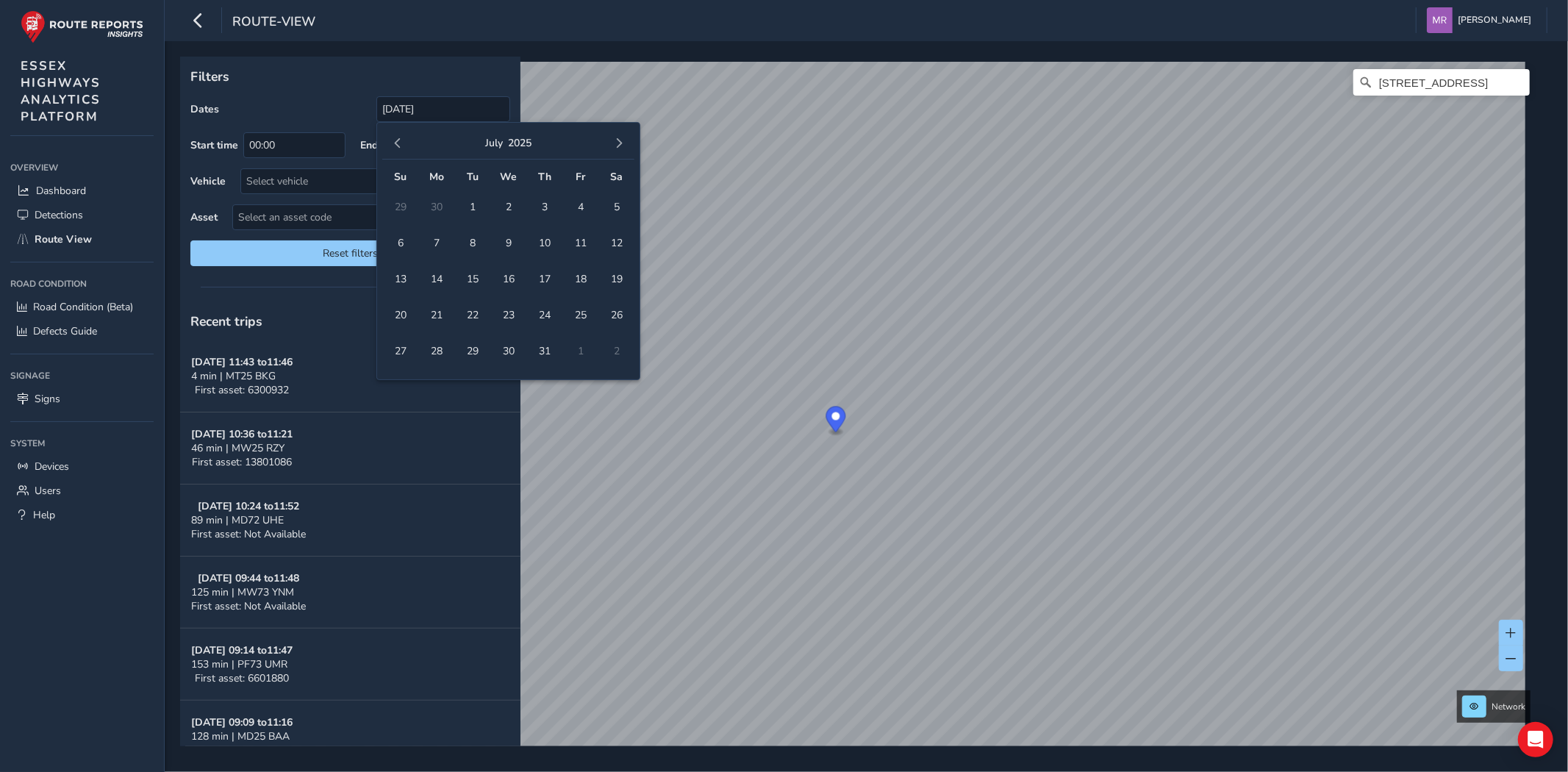
click at [402, 140] on span "button" at bounding box center [398, 143] width 10 height 10
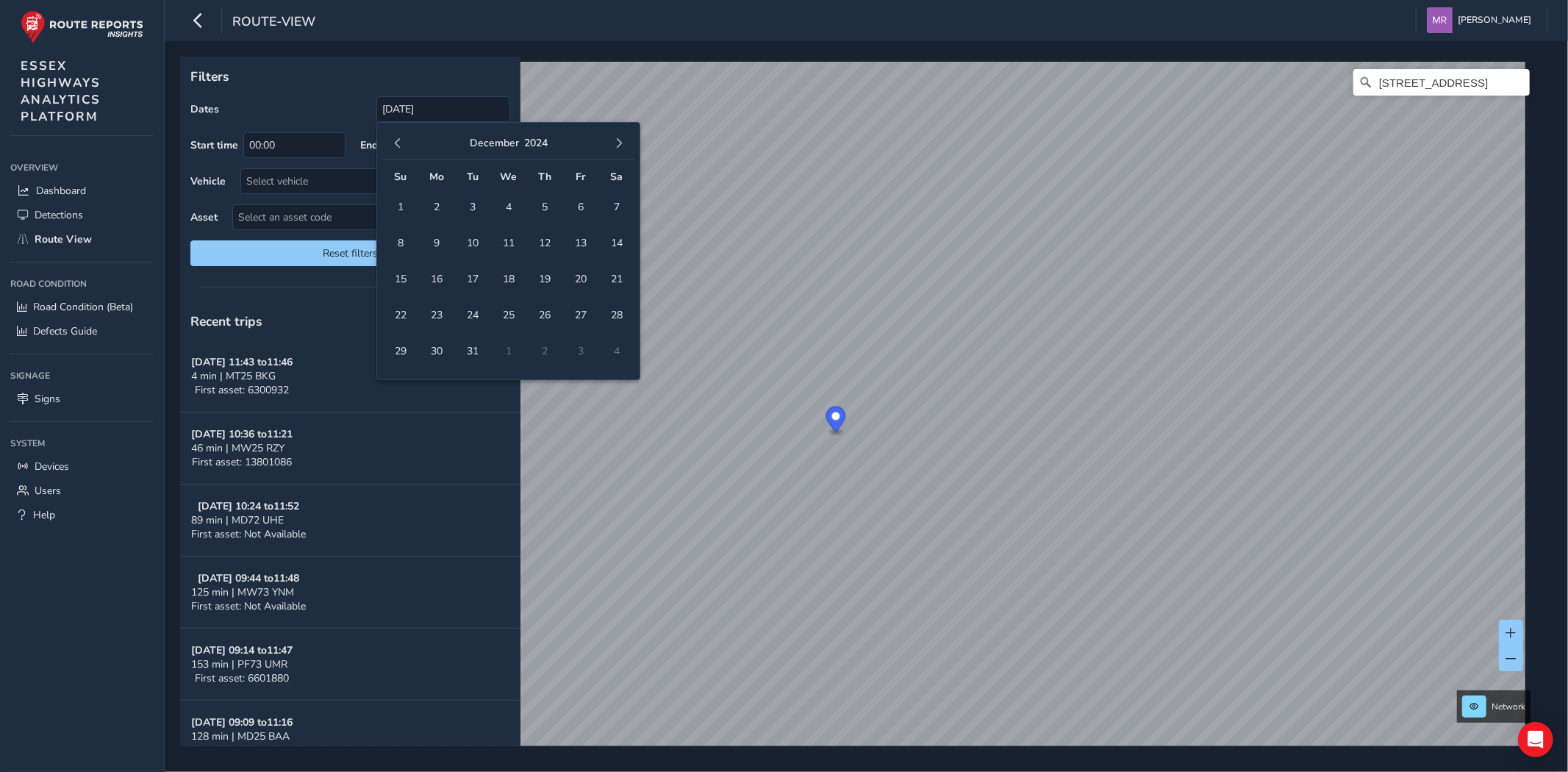
click at [402, 140] on span "button" at bounding box center [398, 143] width 10 height 10
click at [465, 201] on span "1" at bounding box center [472, 207] width 26 height 26
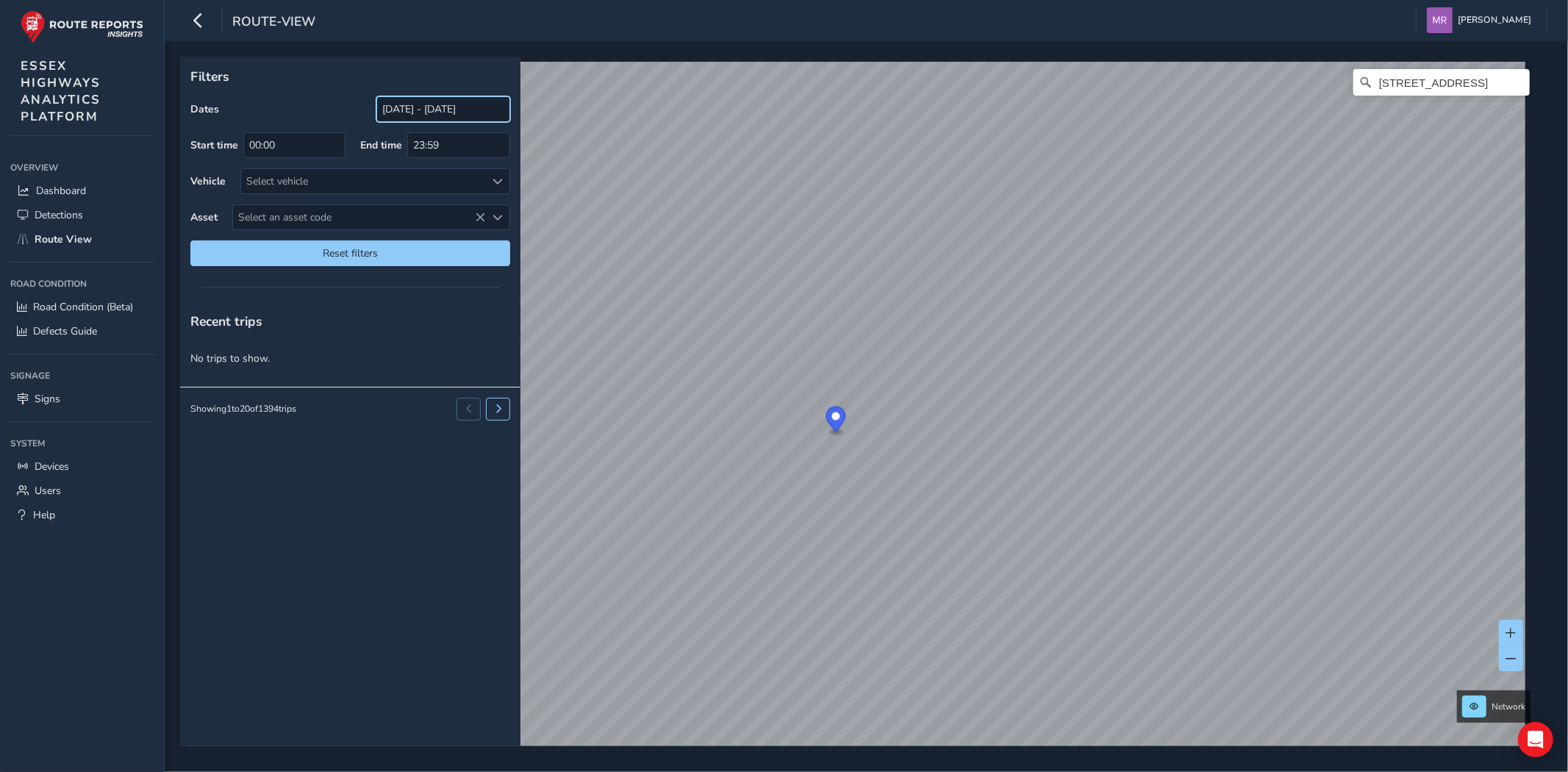
click at [436, 108] on input "[DATE] - [DATE]" at bounding box center [443, 109] width 134 height 26
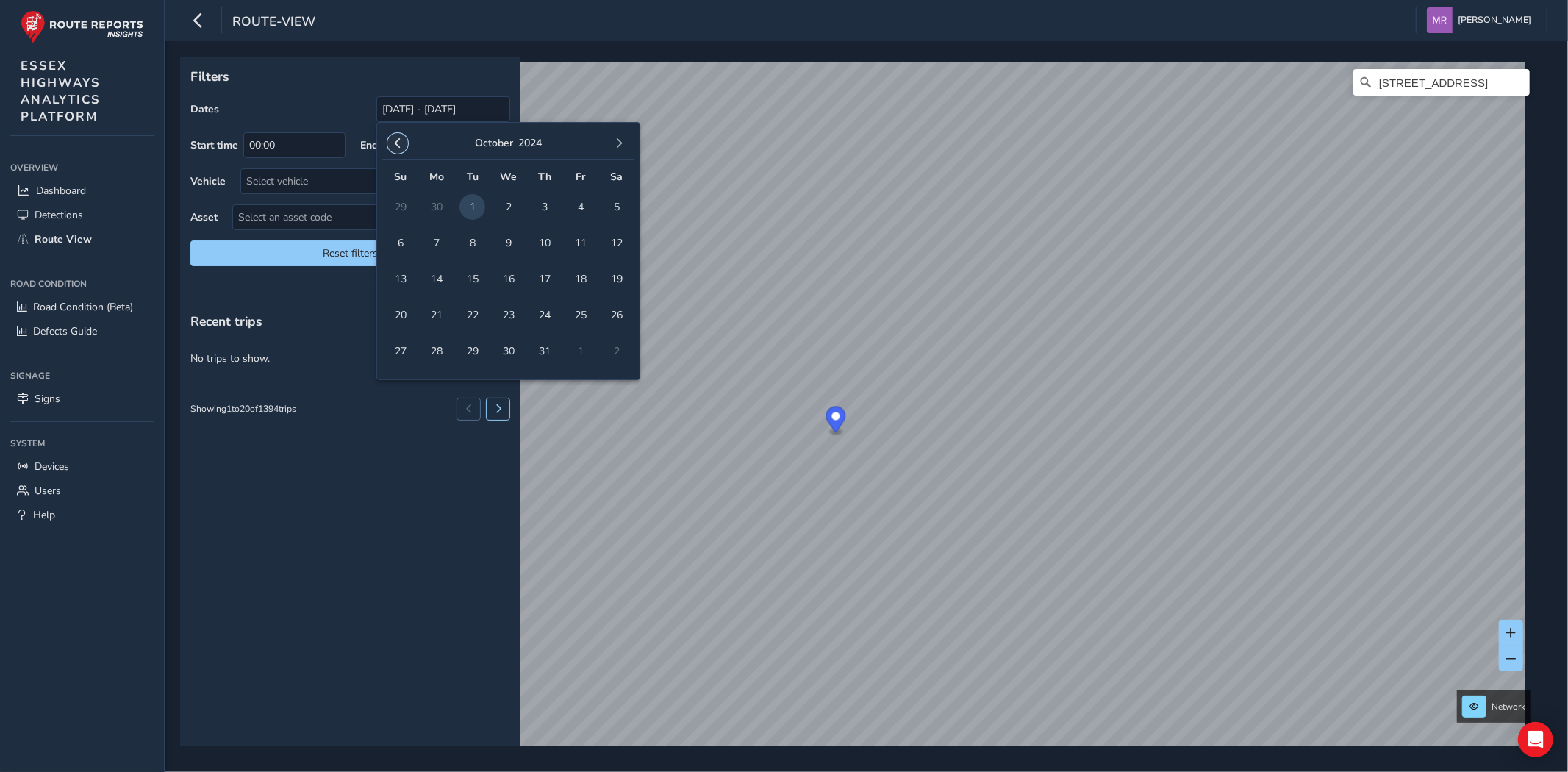
click at [400, 147] on span "button" at bounding box center [398, 143] width 10 height 10
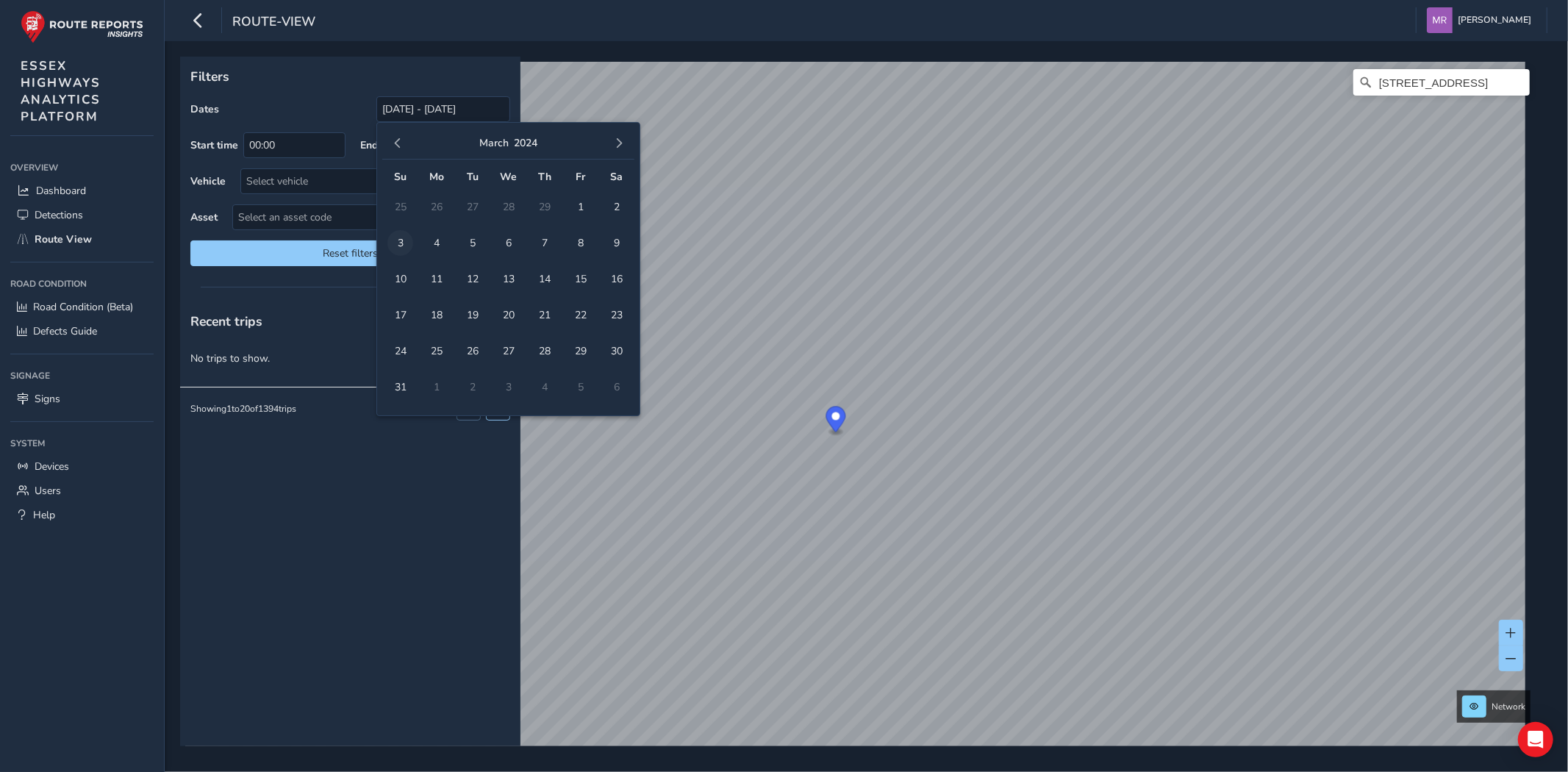
click at [395, 235] on span "3" at bounding box center [400, 243] width 26 height 26
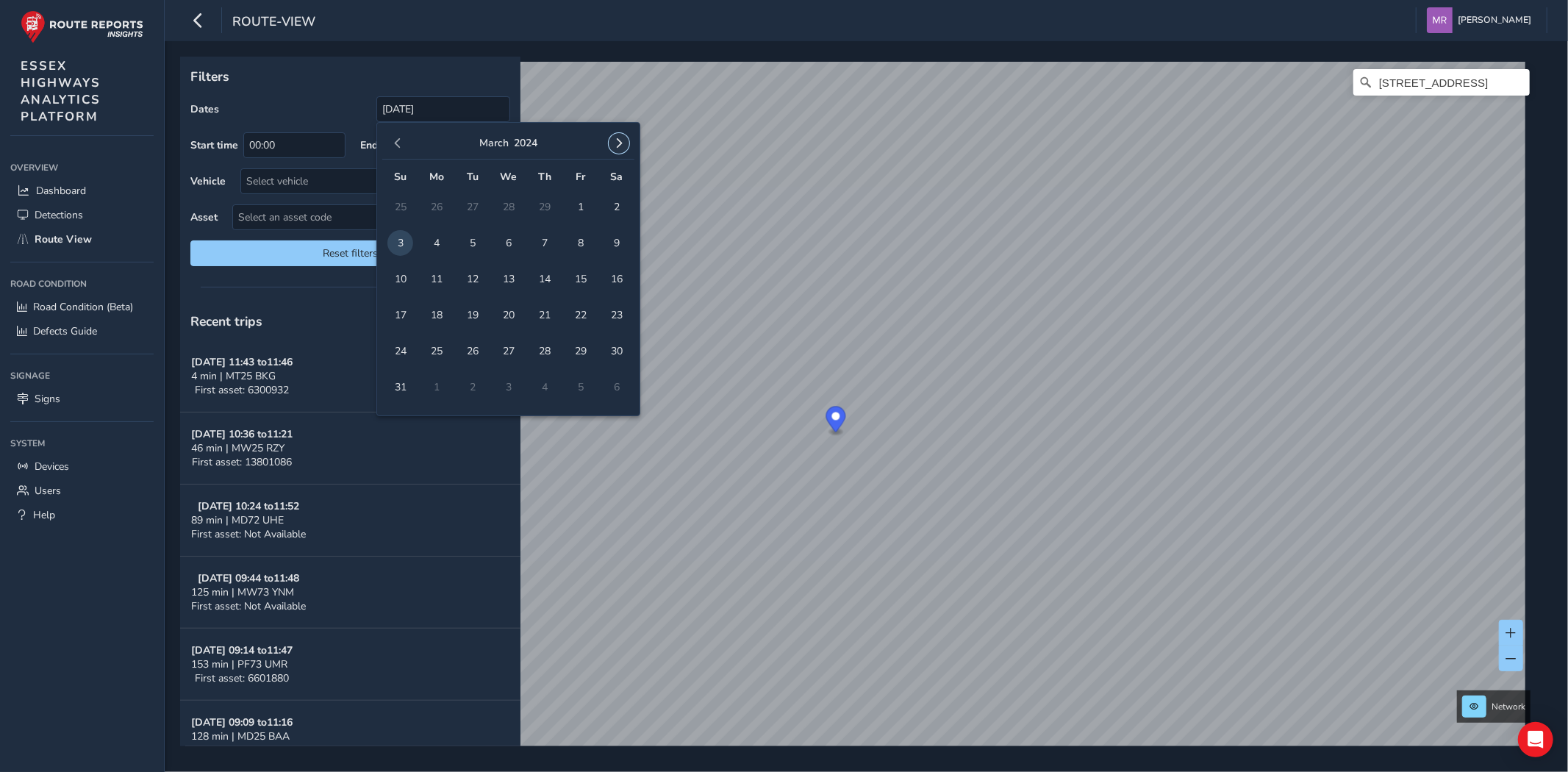
click at [627, 138] on button "button" at bounding box center [619, 144] width 21 height 21
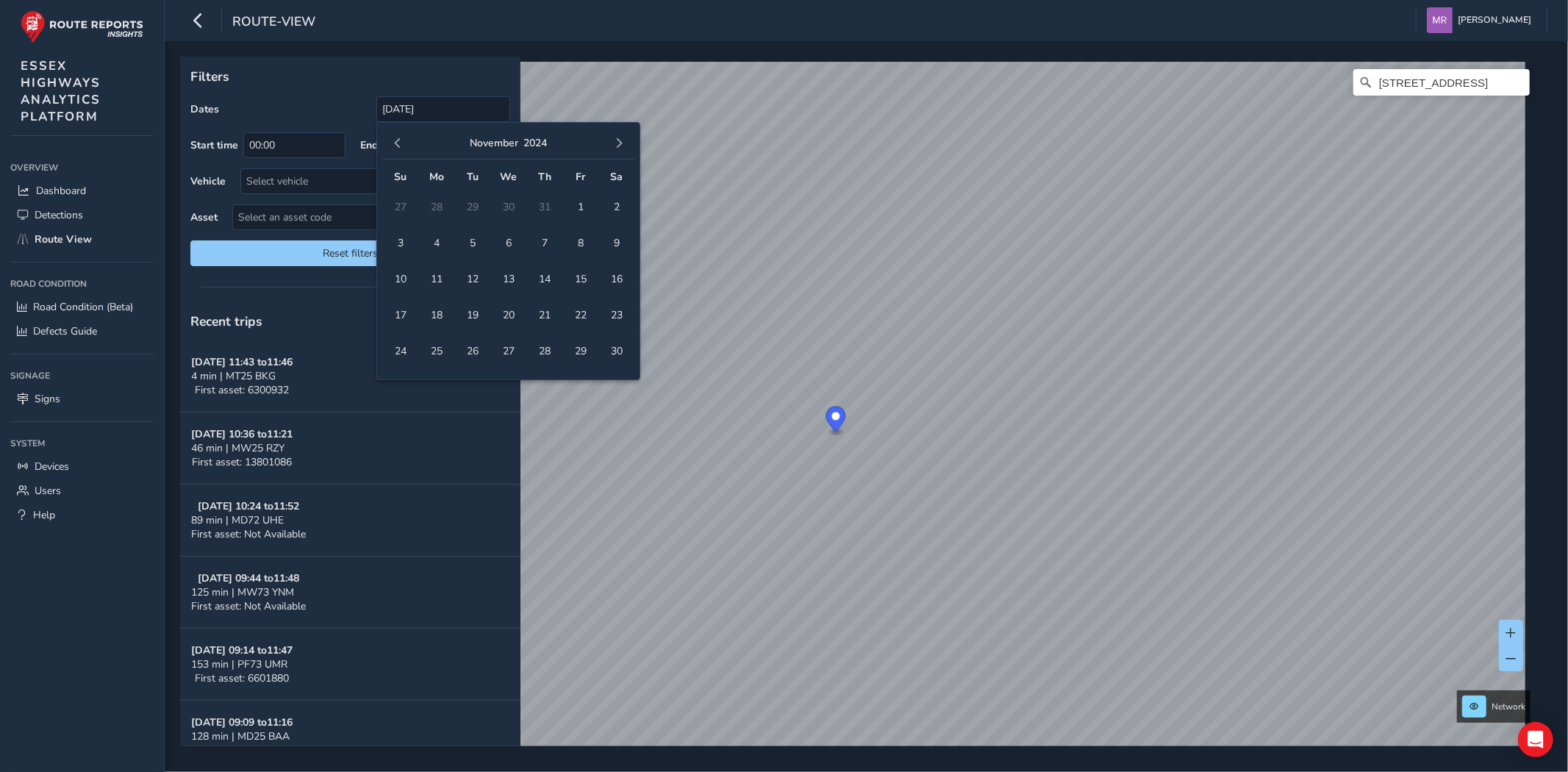
click at [627, 138] on button "button" at bounding box center [619, 144] width 21 height 21
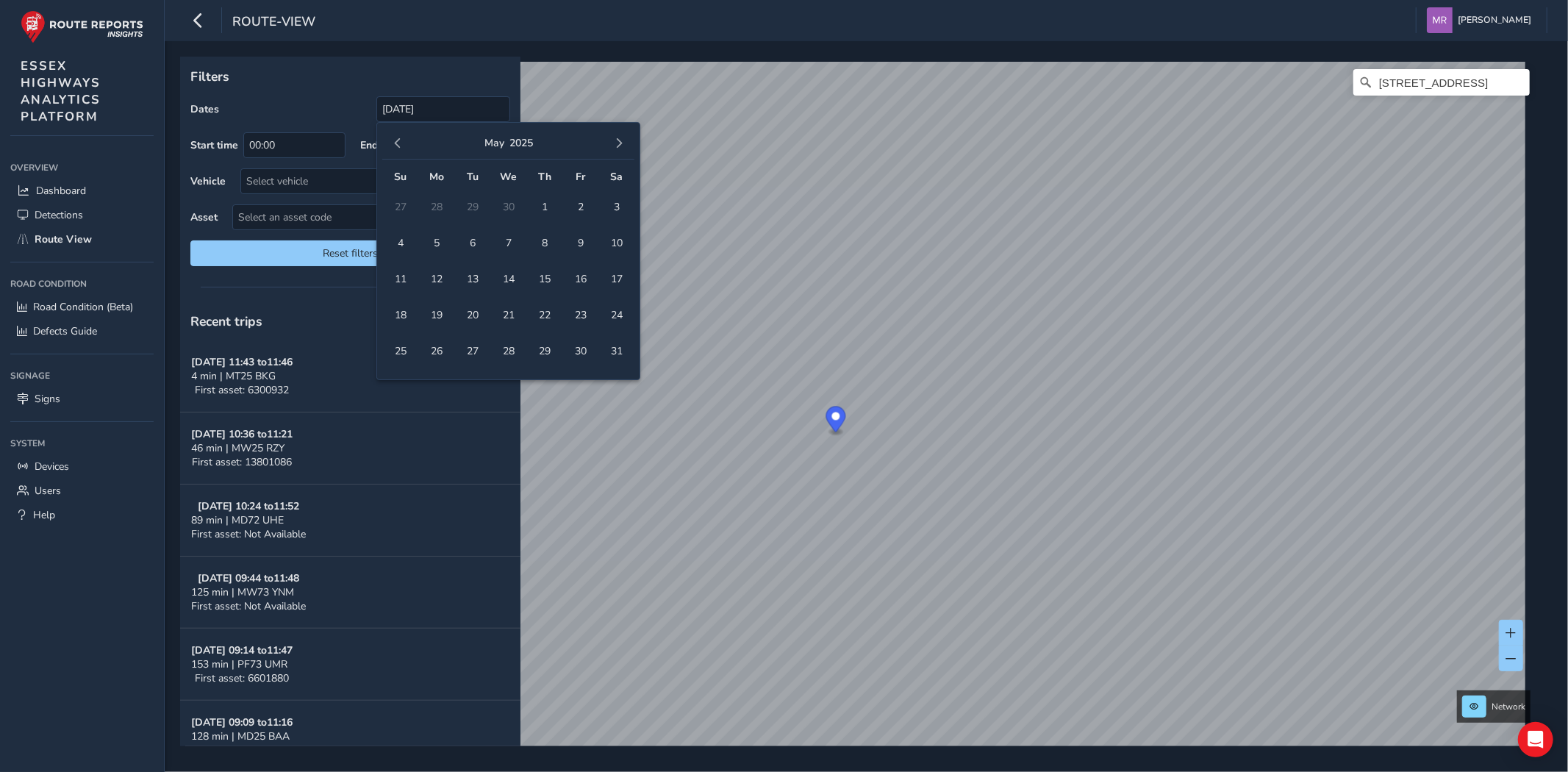
click at [627, 138] on button "button" at bounding box center [619, 144] width 21 height 21
click at [539, 252] on span "6" at bounding box center [544, 243] width 26 height 26
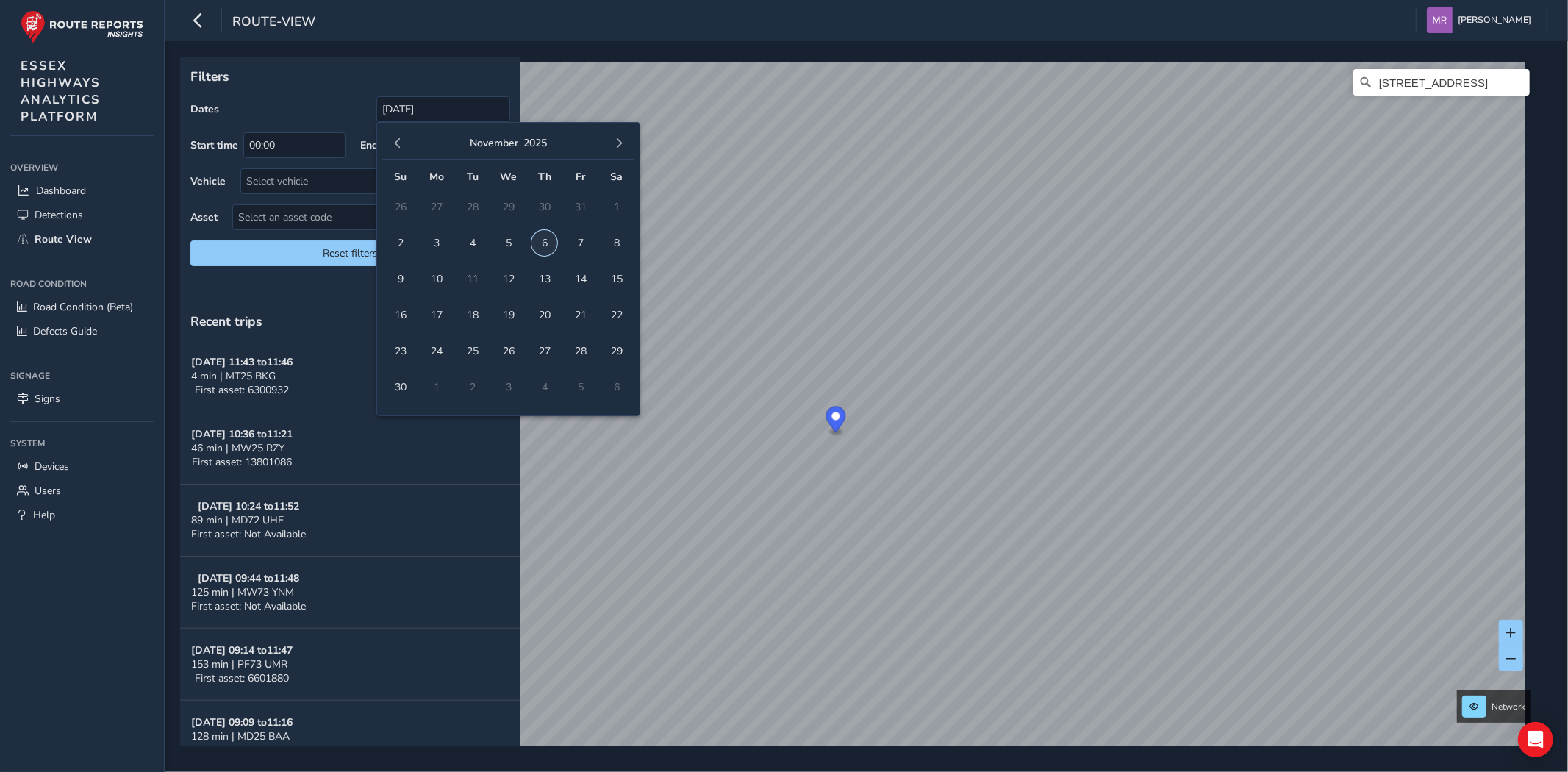
type input "[DATE] - [DATE]"
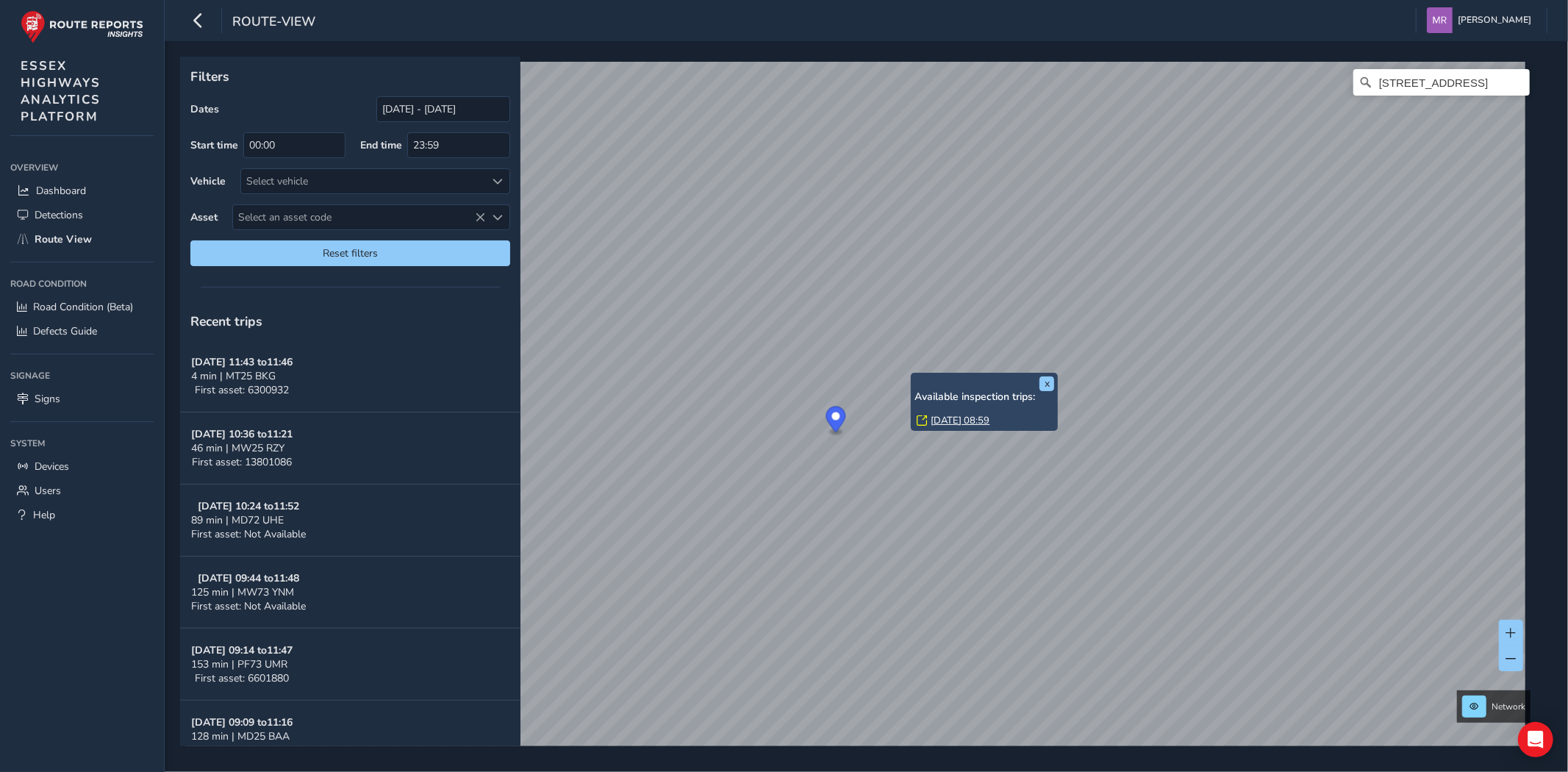
click at [952, 418] on link "[DATE] 08:59" at bounding box center [960, 421] width 59 height 13
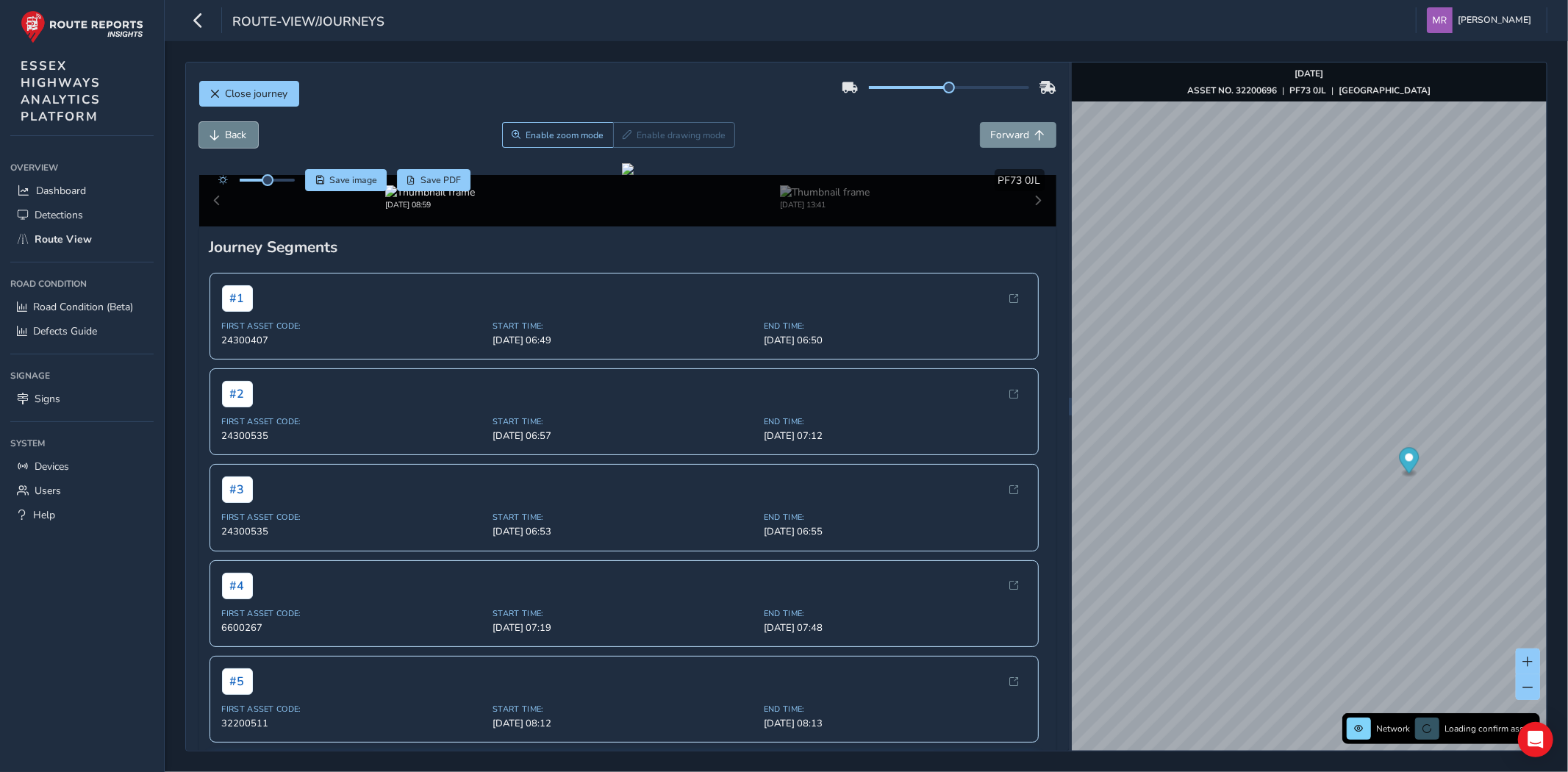
click at [231, 133] on span "Back" at bounding box center [236, 135] width 21 height 14
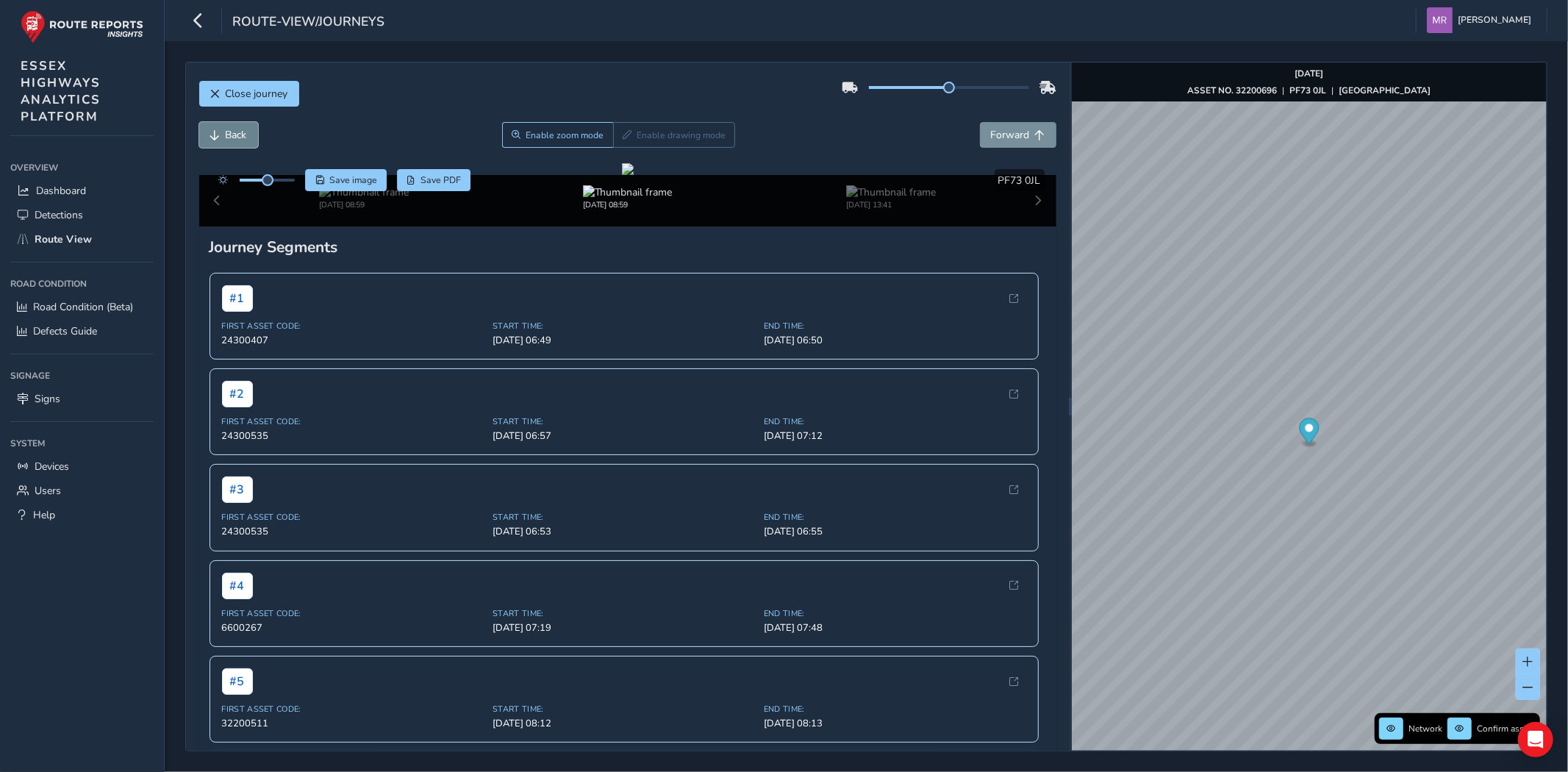
click at [231, 133] on span "Back" at bounding box center [236, 135] width 21 height 14
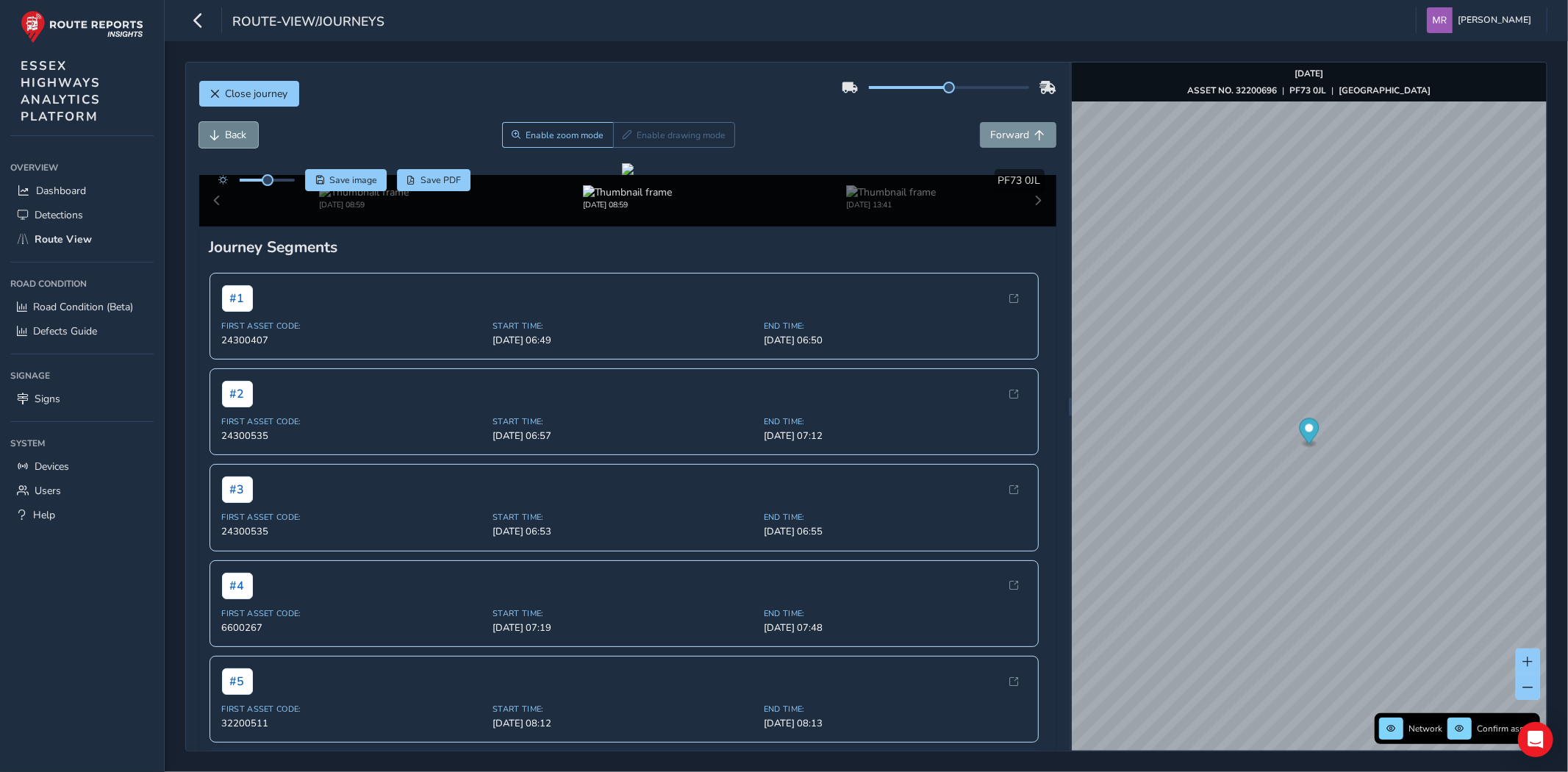
click at [231, 133] on span "Back" at bounding box center [236, 135] width 21 height 14
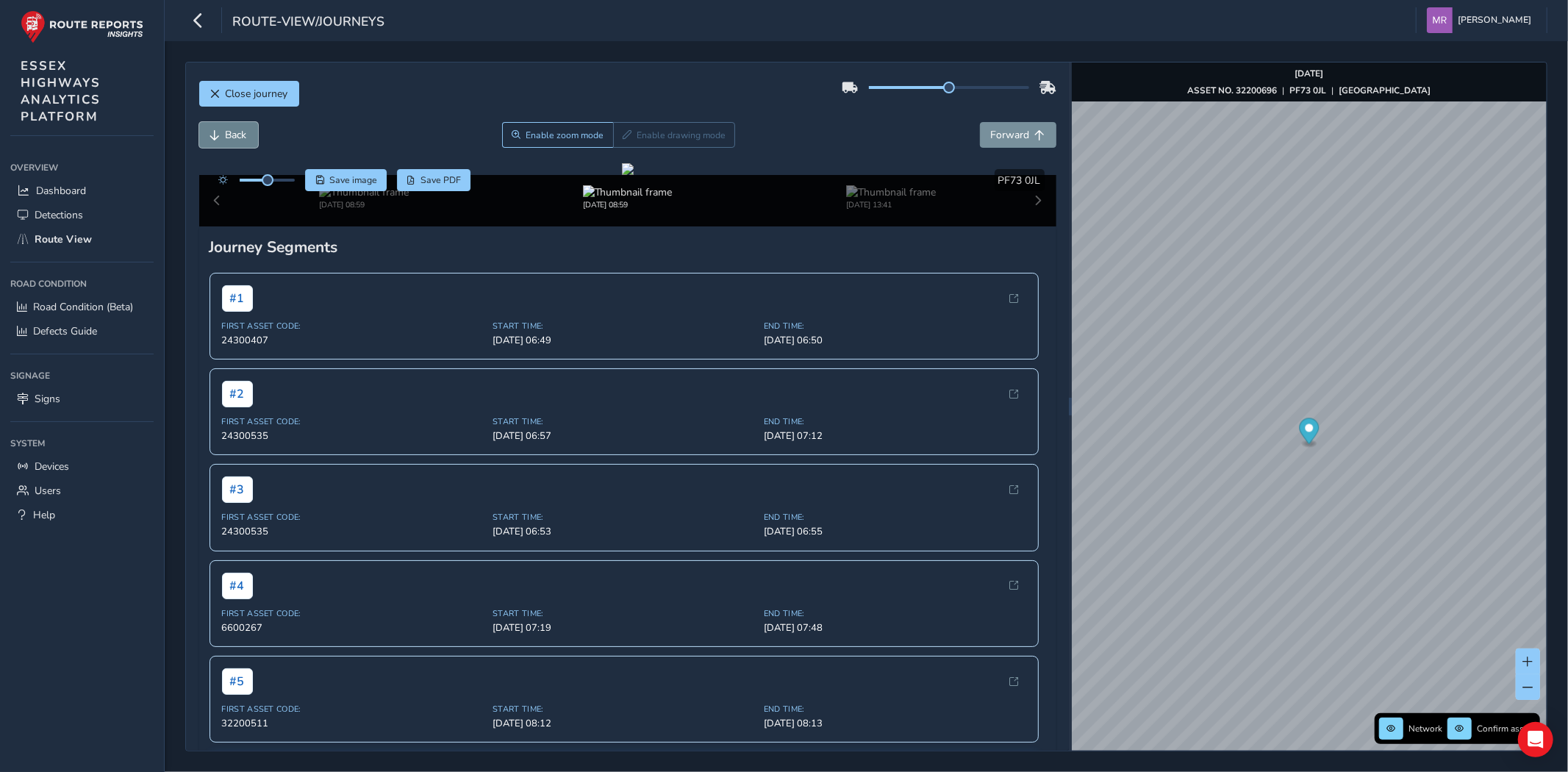
click at [231, 133] on span "Back" at bounding box center [236, 135] width 21 height 14
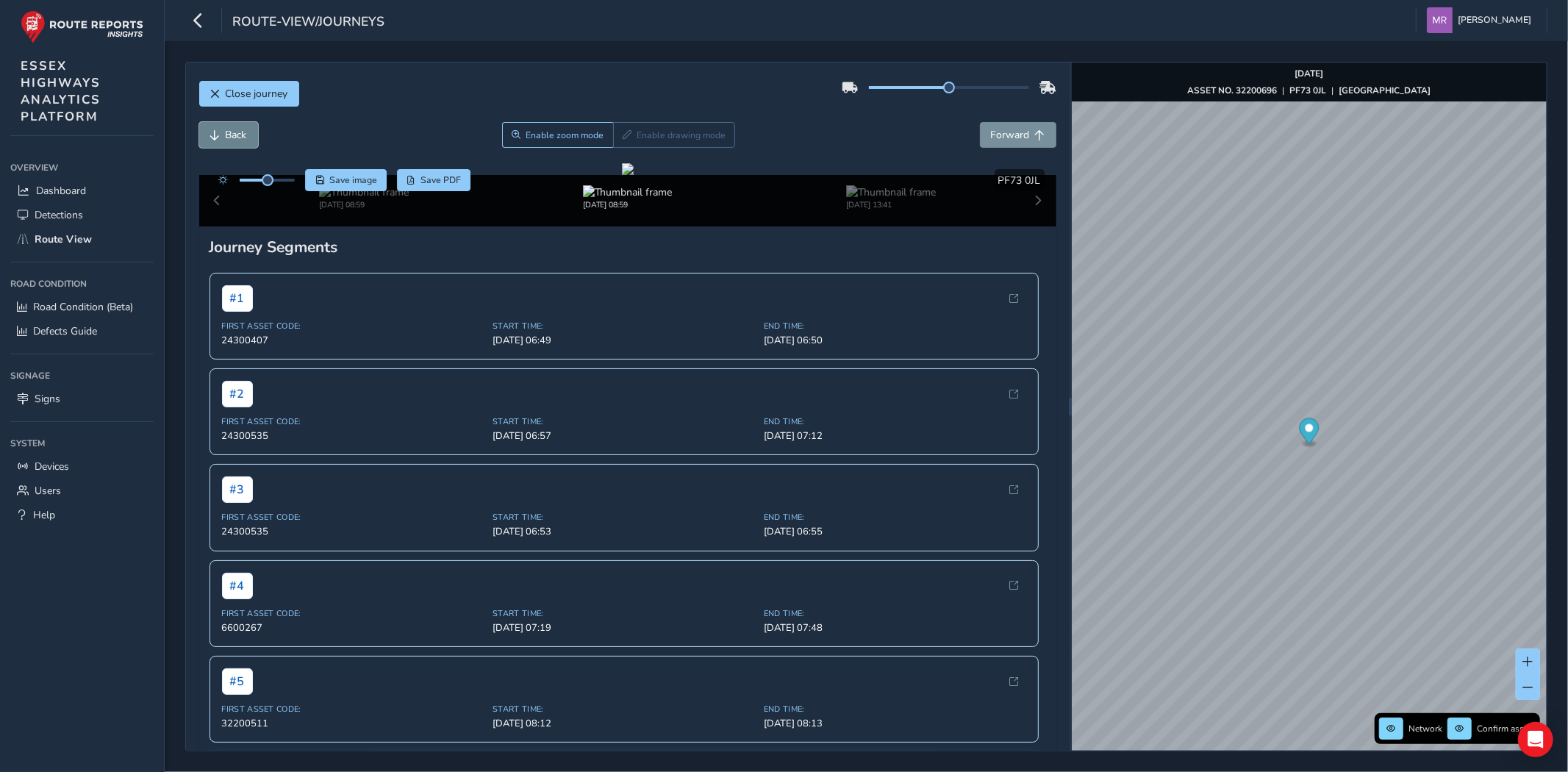
click at [231, 133] on span "Back" at bounding box center [236, 135] width 21 height 14
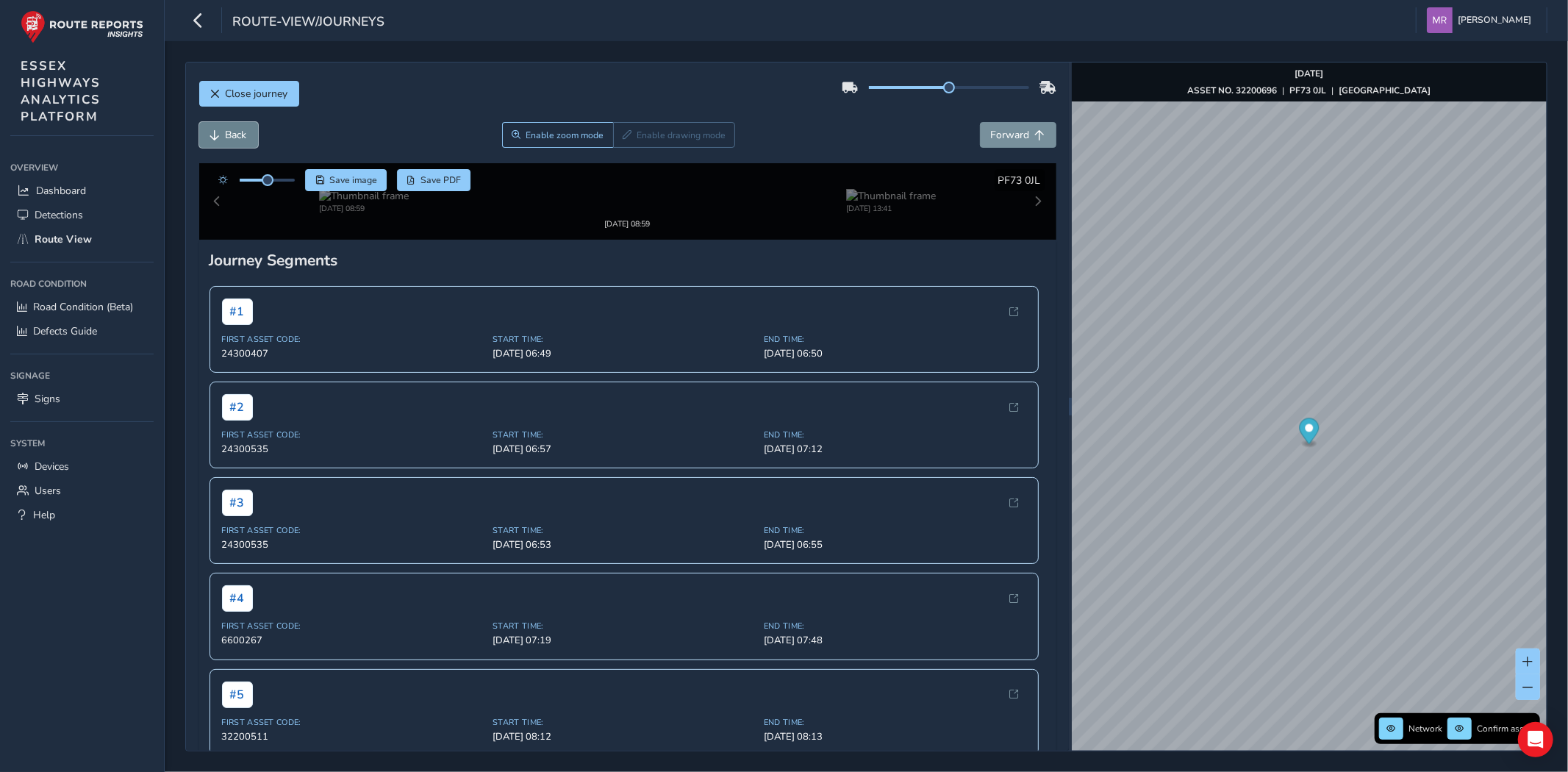
click at [231, 133] on span "Back" at bounding box center [236, 135] width 21 height 14
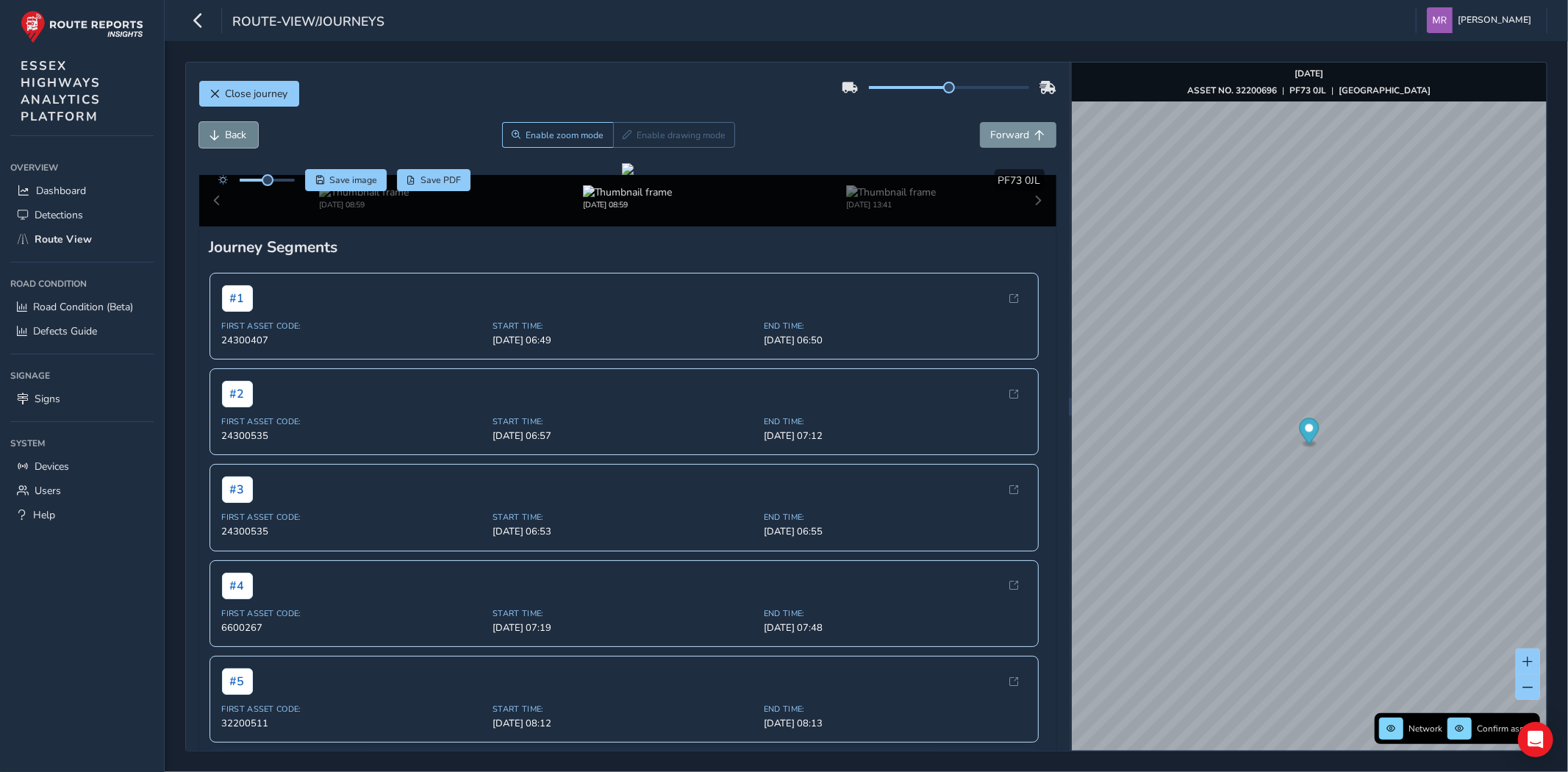
click at [231, 133] on span "Back" at bounding box center [236, 135] width 21 height 14
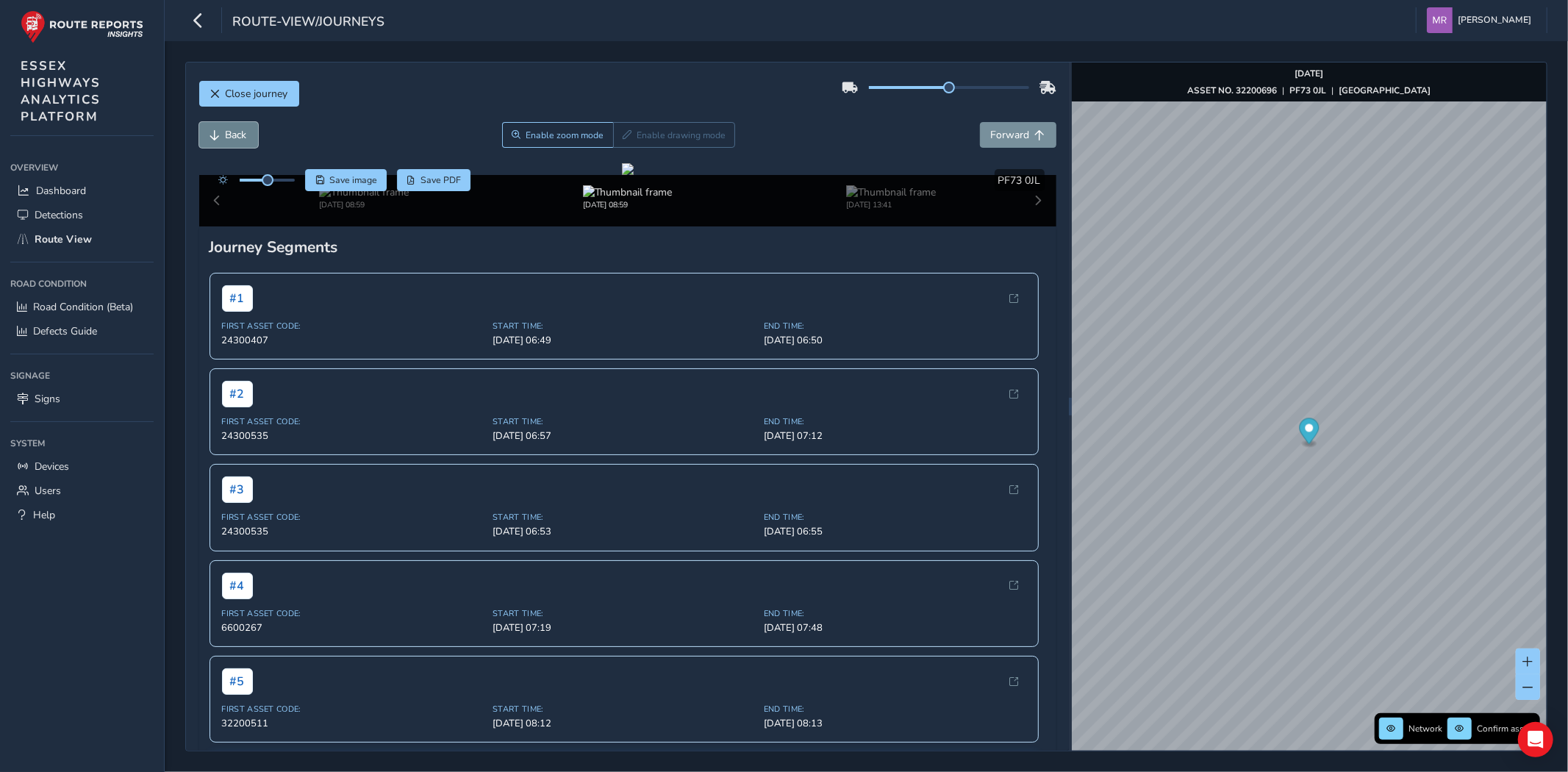
click at [231, 133] on span "Back" at bounding box center [236, 135] width 21 height 14
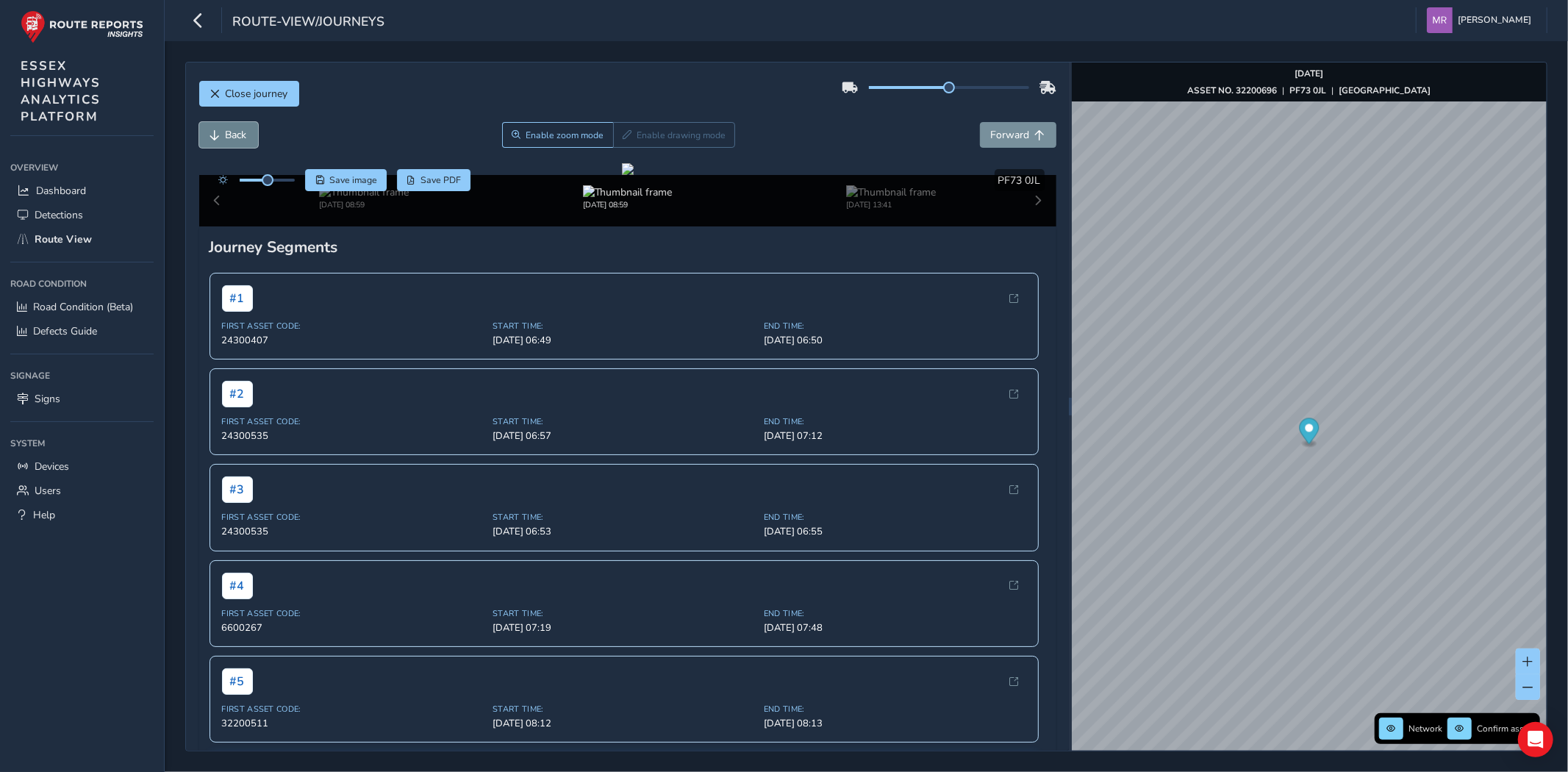
click at [231, 133] on span "Back" at bounding box center [236, 135] width 21 height 14
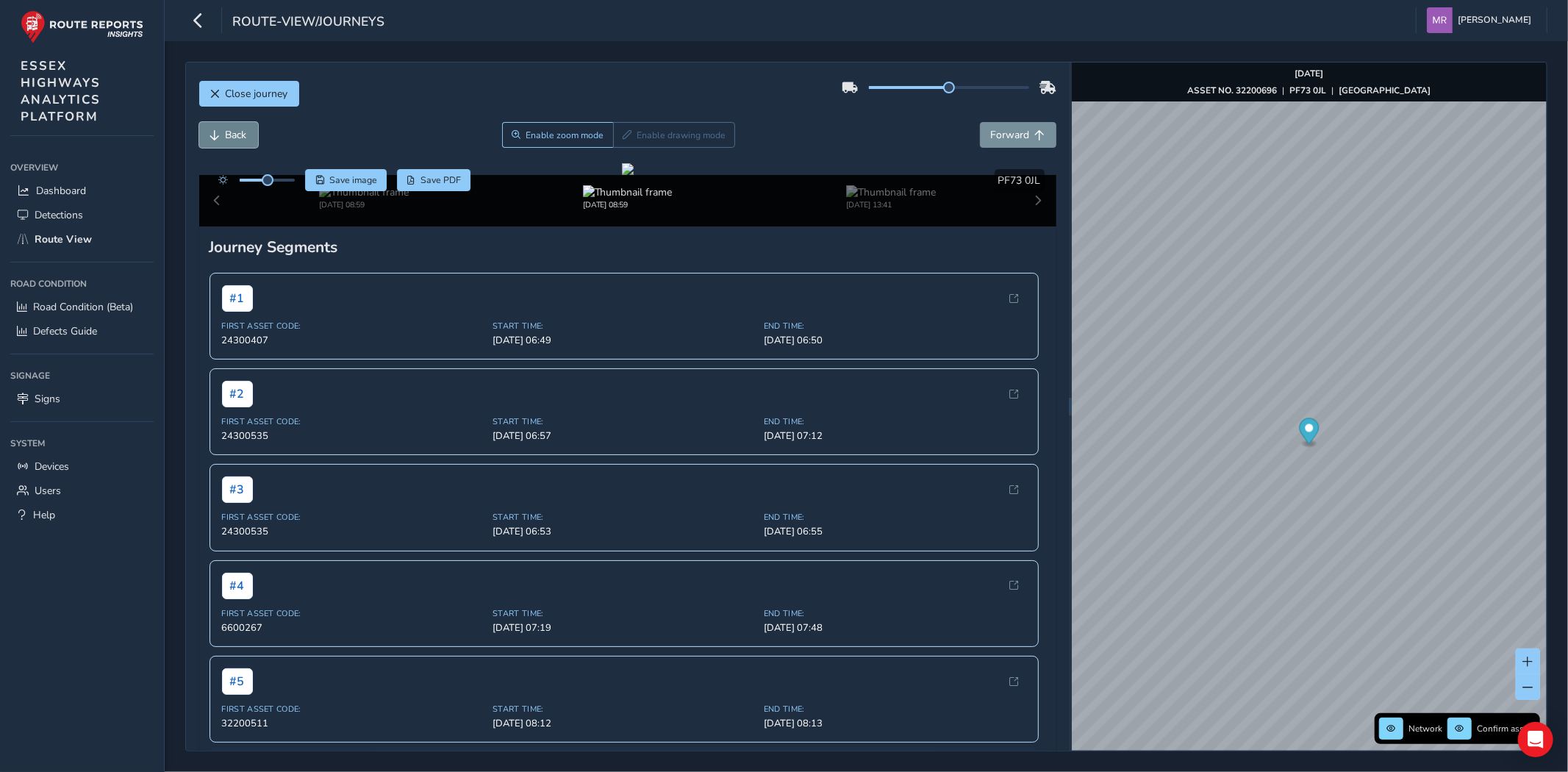
click at [231, 133] on span "Back" at bounding box center [236, 135] width 21 height 14
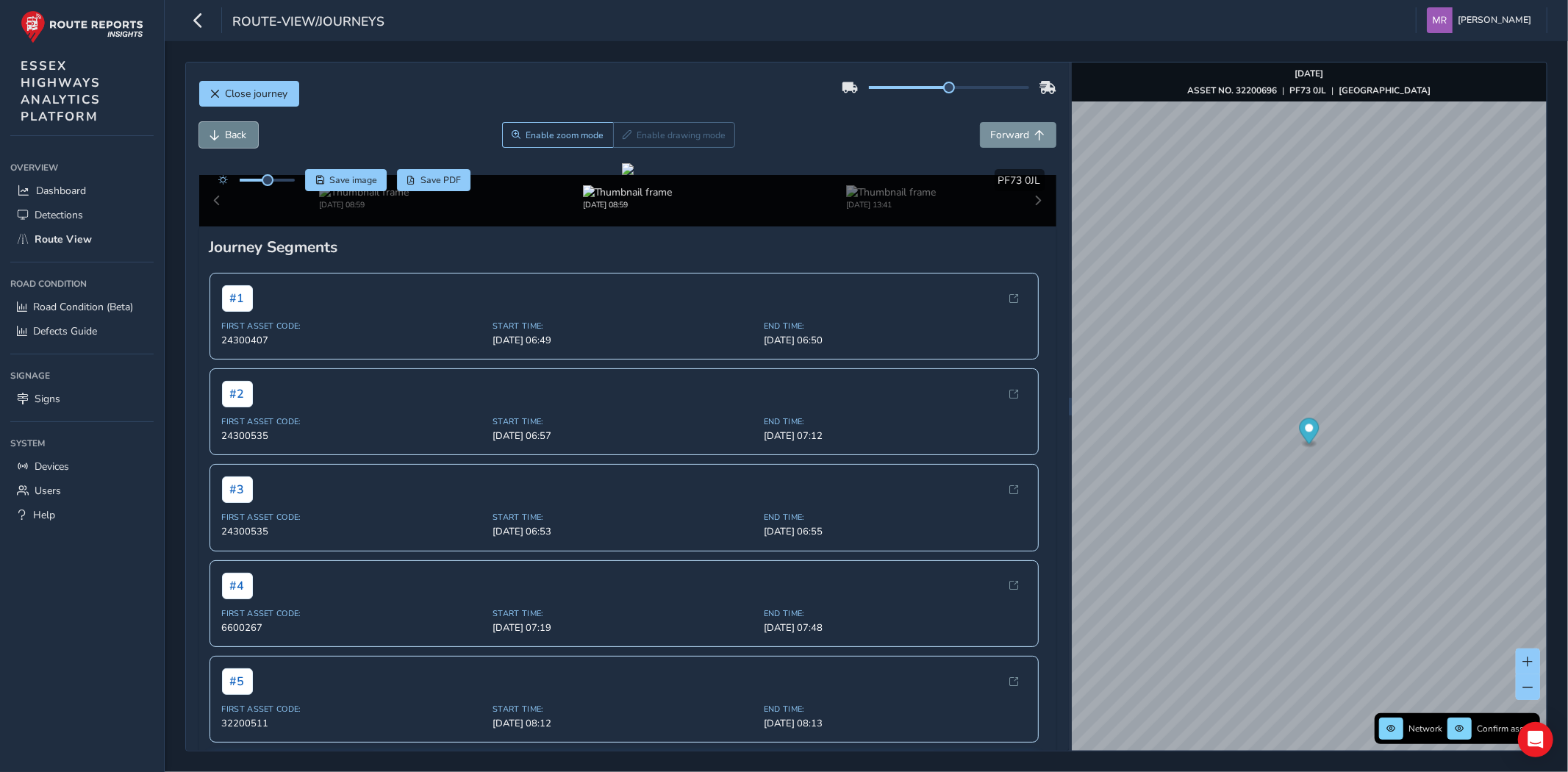
click at [231, 133] on span "Back" at bounding box center [236, 135] width 21 height 14
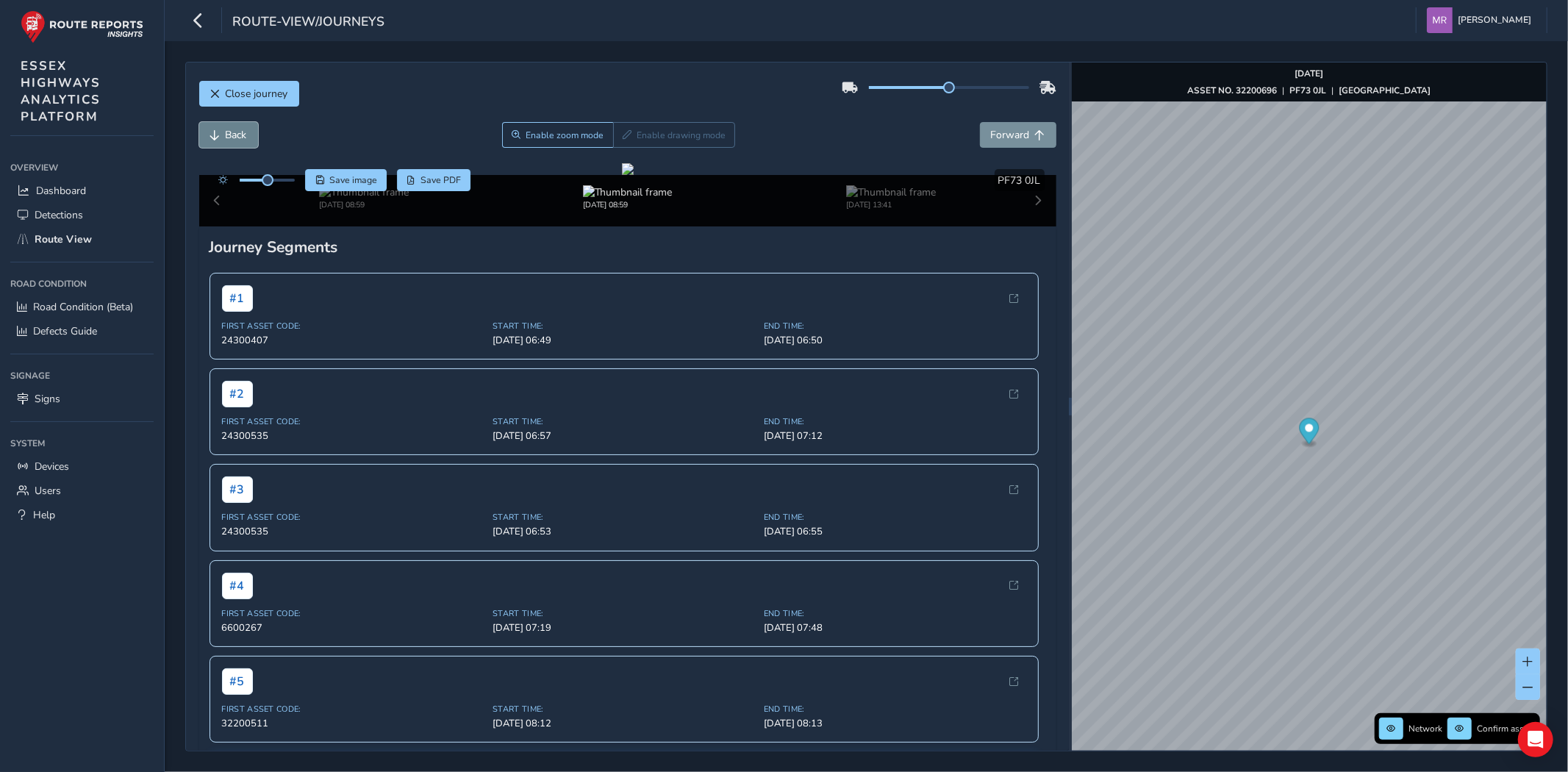
click at [231, 133] on span "Back" at bounding box center [236, 135] width 21 height 14
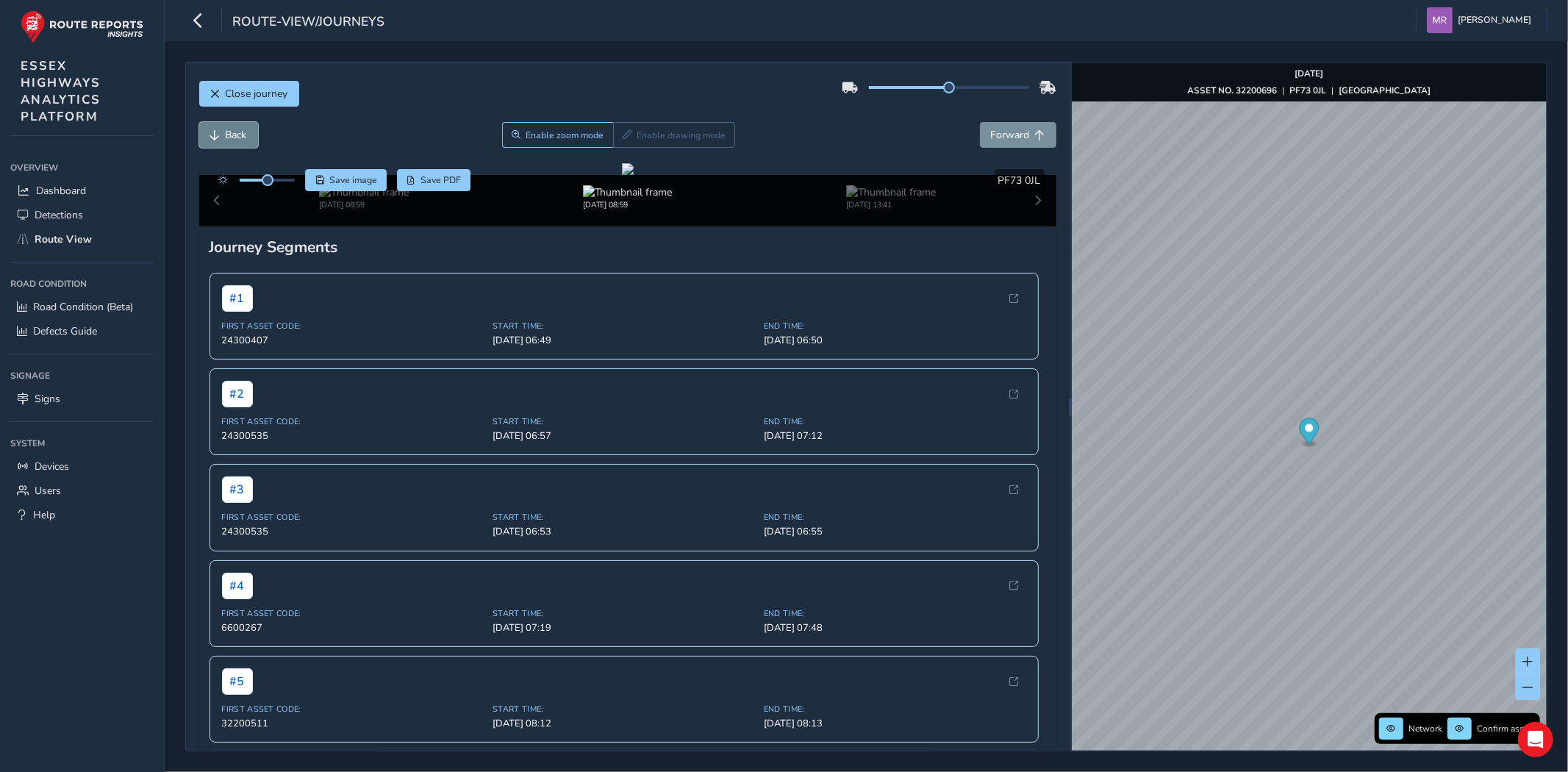
click at [231, 133] on span "Back" at bounding box center [236, 135] width 21 height 14
